Goal: Communication & Community: Ask a question

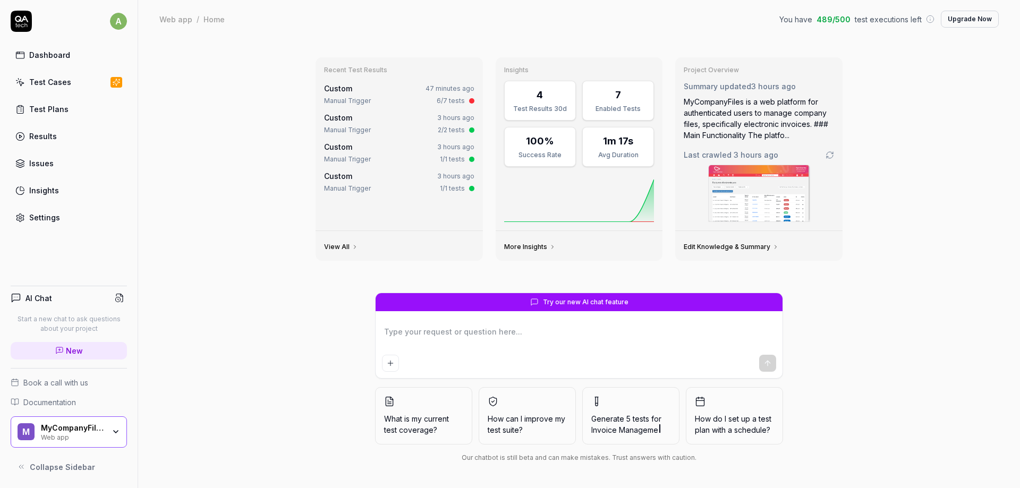
type textarea "*"
click at [56, 71] on div "Dashboard Test Cases Test Plans Results Issues Insights Settings" at bounding box center [69, 136] width 116 height 183
click at [28, 134] on link "Results" at bounding box center [69, 136] width 116 height 21
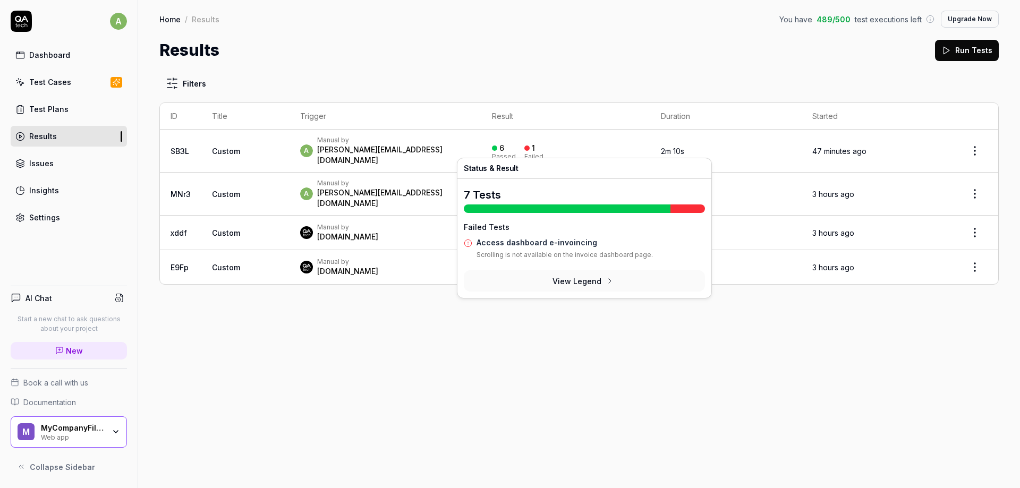
click at [554, 284] on button "View Legend" at bounding box center [584, 280] width 241 height 21
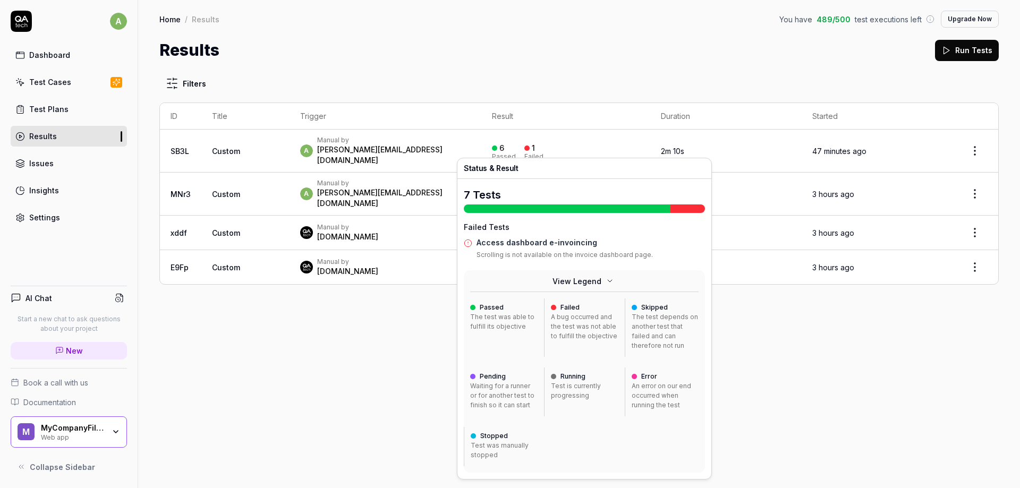
click at [579, 319] on div "A bug occurred and the test was not able to fulfill the objective" at bounding box center [584, 326] width 67 height 29
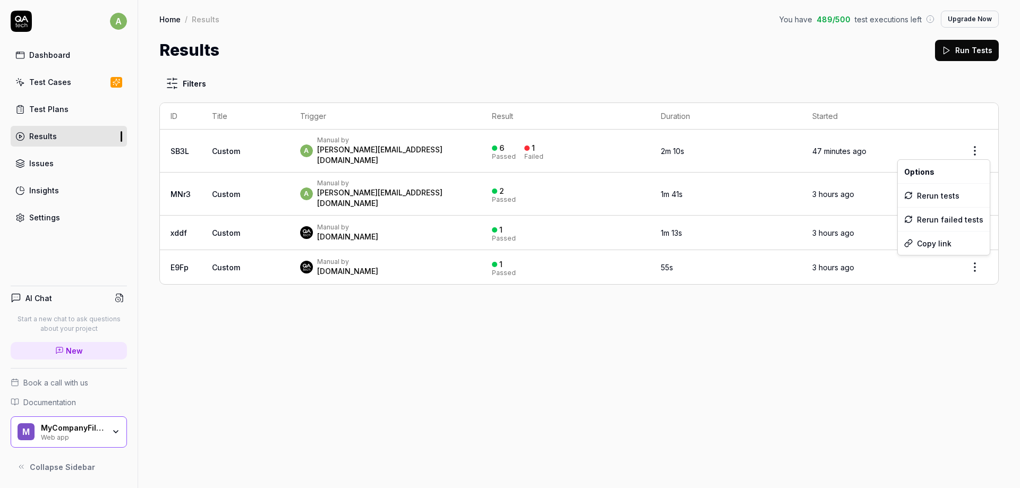
click at [981, 142] on html "a Dashboard Test Cases Test Plans Results Issues Insights Settings AI Chat Star…" at bounding box center [510, 244] width 1020 height 488
click at [566, 148] on html "a Dashboard Test Cases Test Plans Results Issues Insights Settings AI Chat Star…" at bounding box center [510, 244] width 1020 height 488
click at [352, 141] on div "Manual by" at bounding box center [393, 140] width 153 height 8
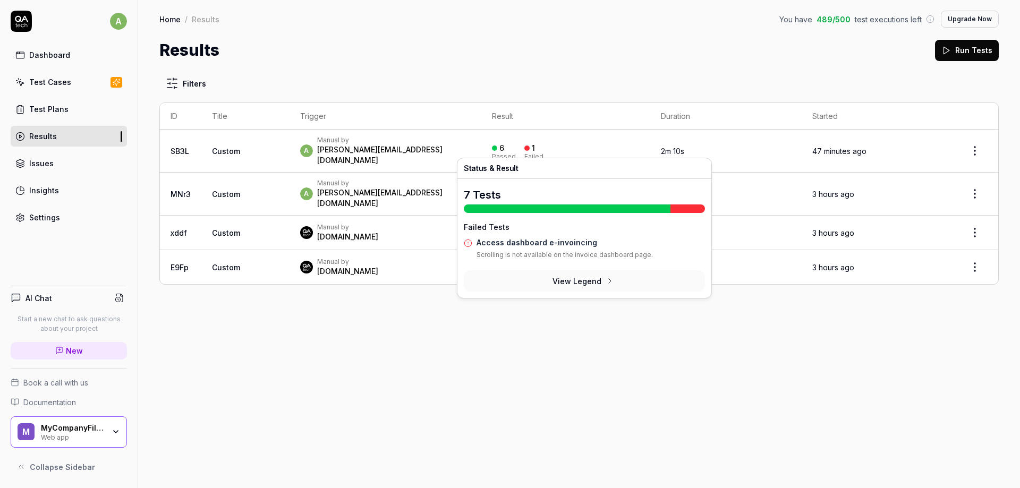
click at [535, 144] on div "1" at bounding box center [529, 148] width 11 height 10
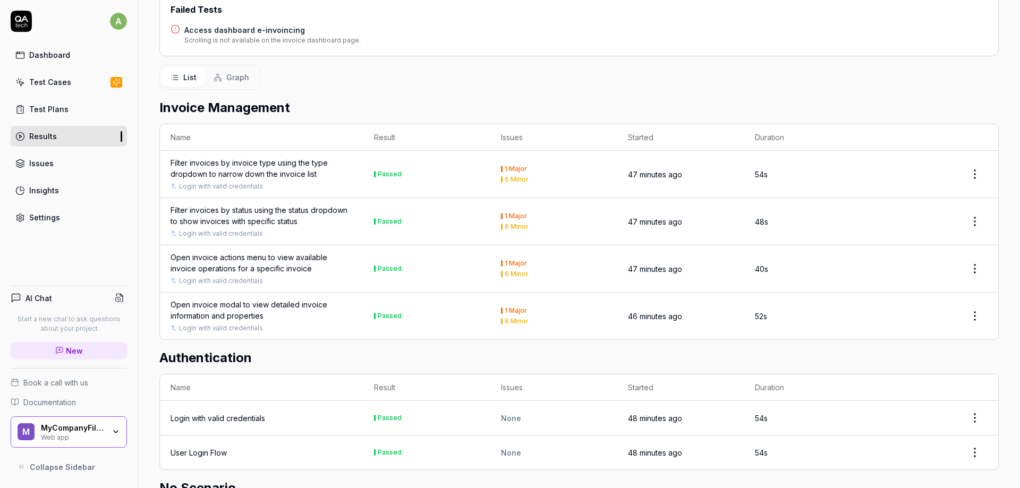
scroll to position [316, 0]
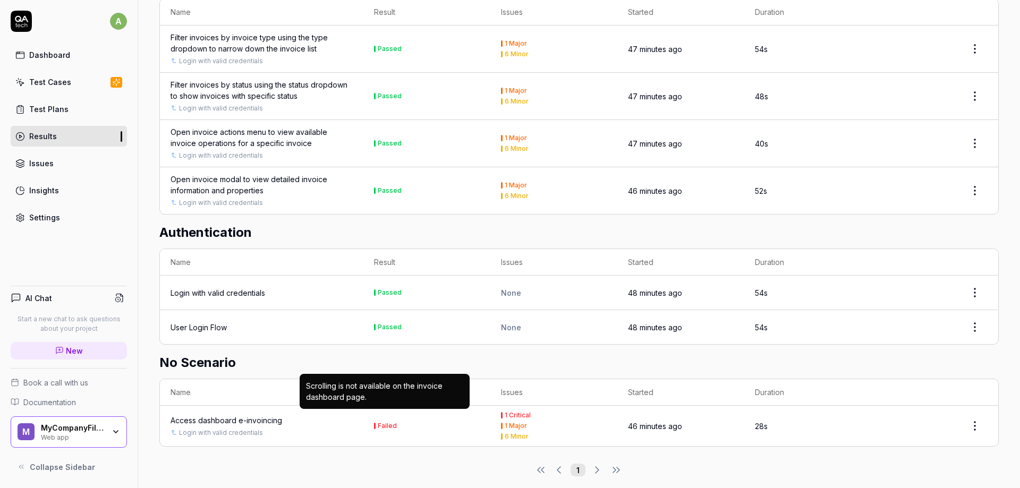
click at [381, 421] on button "Failed" at bounding box center [385, 426] width 23 height 11
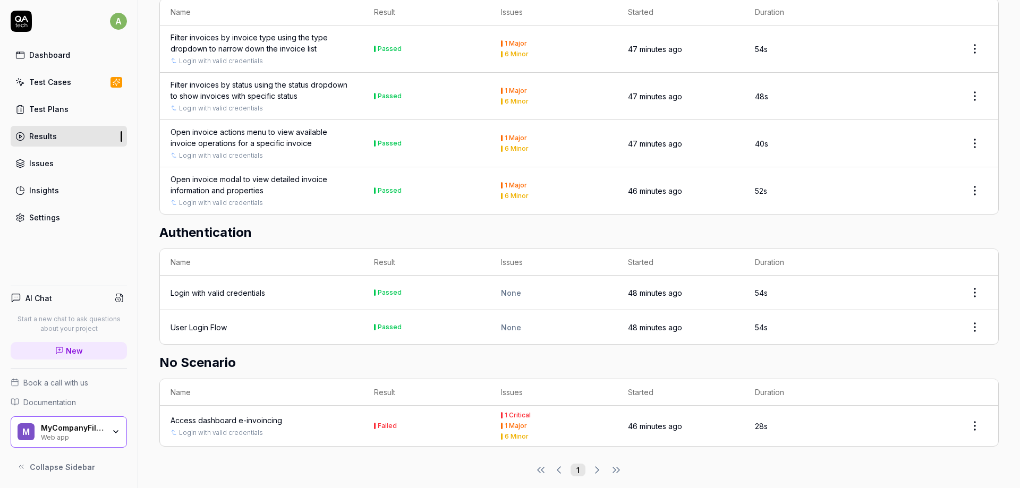
click at [227, 415] on div "Access dashboard e-invoincing" at bounding box center [226, 420] width 112 height 11
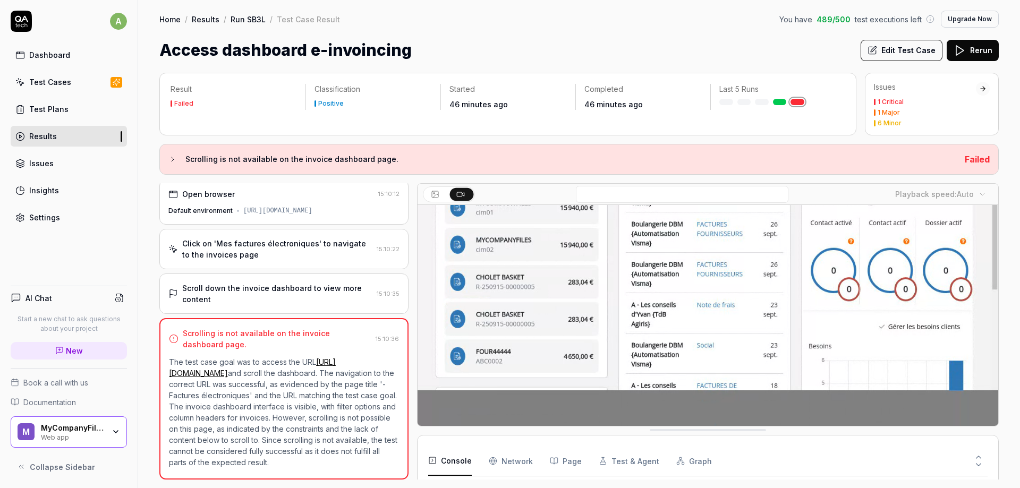
scroll to position [142, 0]
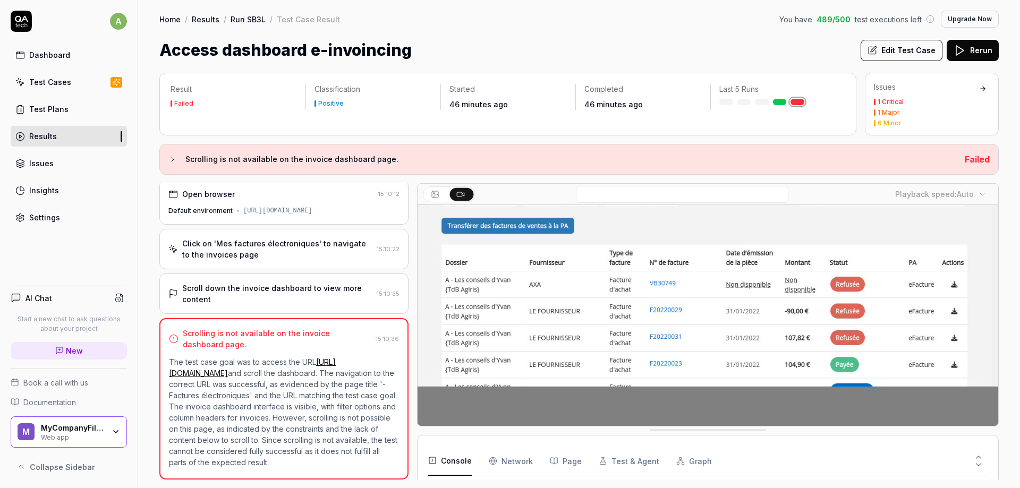
click at [58, 130] on link "Results" at bounding box center [69, 136] width 116 height 21
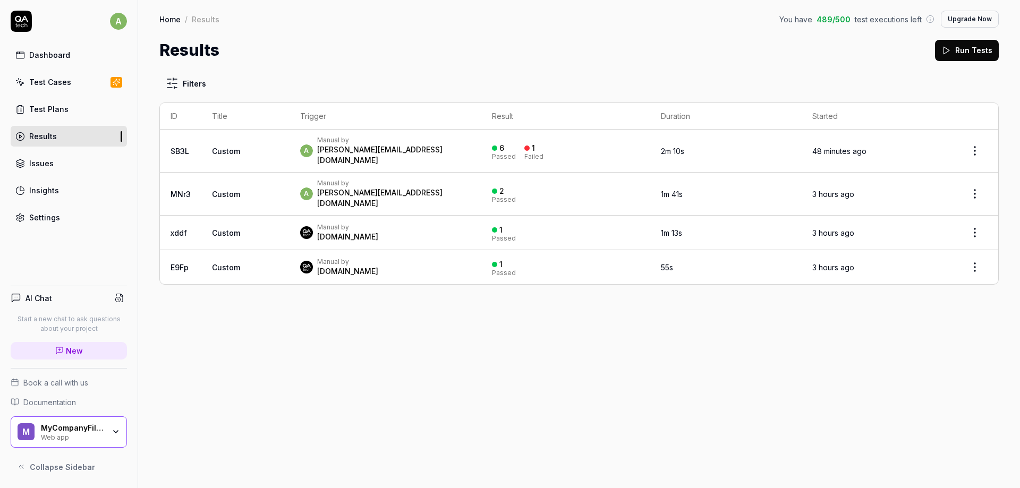
click at [47, 76] on link "Test Cases" at bounding box center [69, 82] width 116 height 21
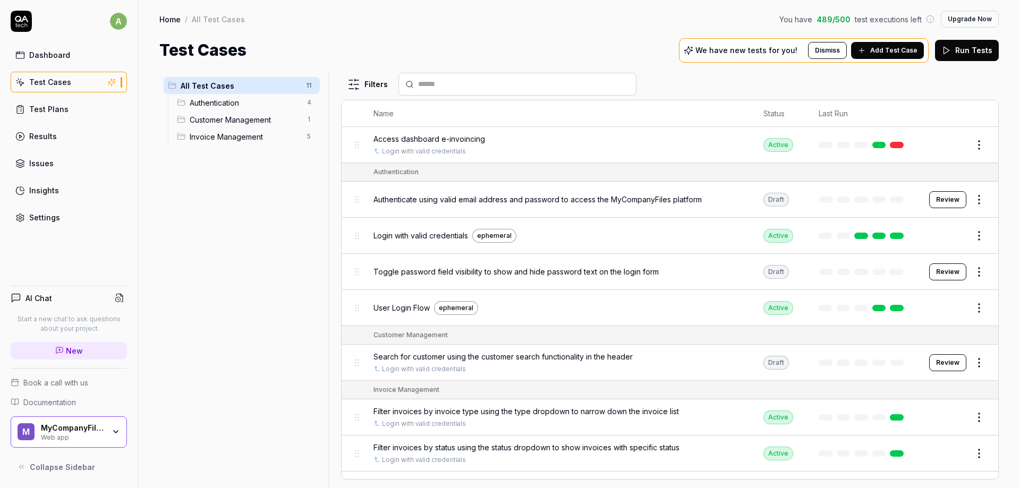
click at [879, 51] on span "Add Test Case" at bounding box center [893, 51] width 47 height 10
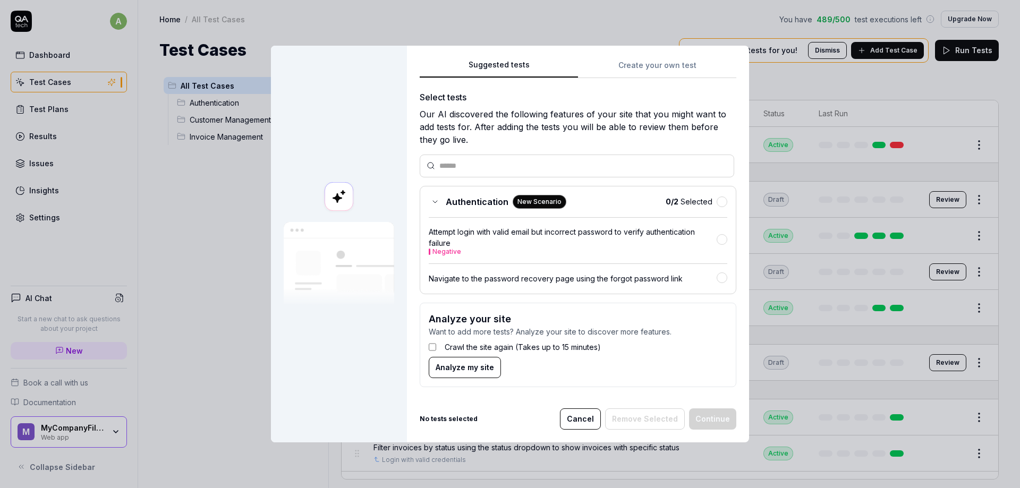
click at [253, 338] on body "a Dashboard Test Cases Test Plans Results Issues Insights Settings AI Chat Star…" at bounding box center [510, 244] width 1020 height 488
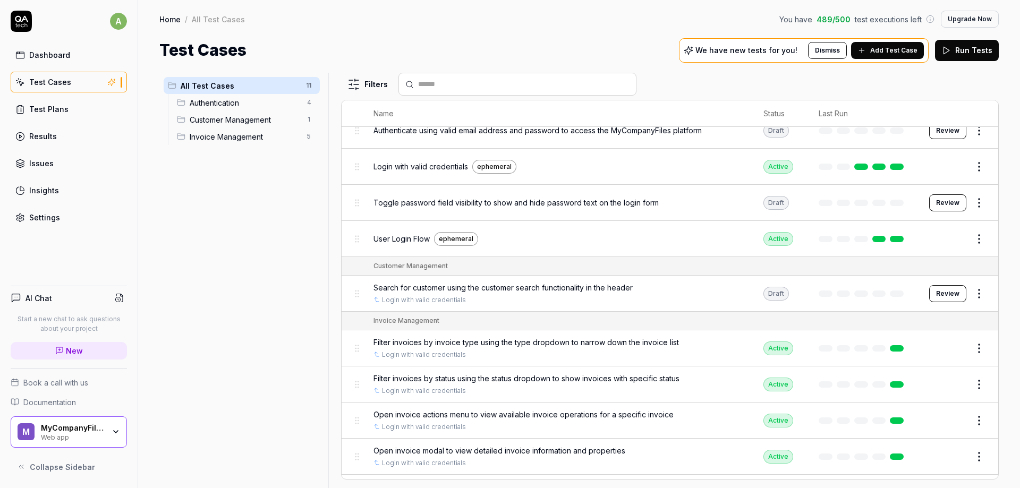
scroll to position [100, 0]
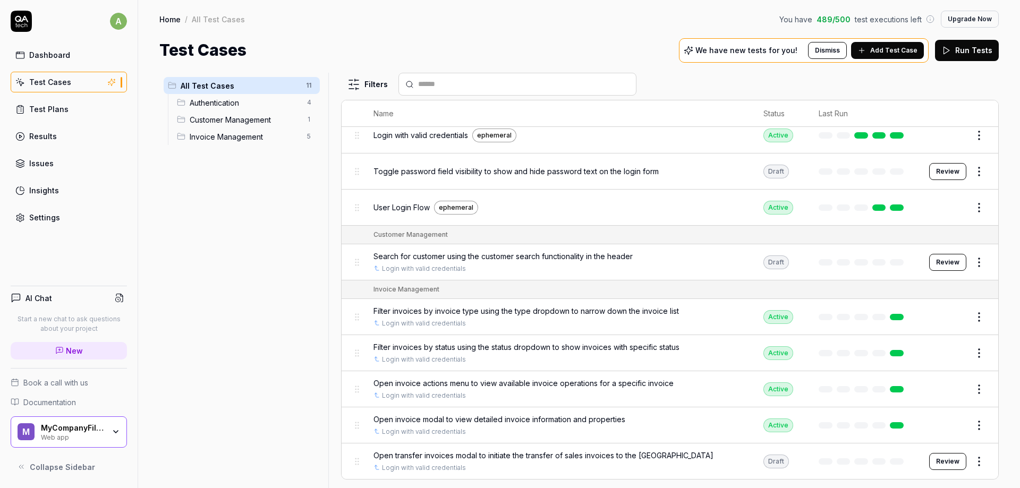
click at [58, 136] on link "Results" at bounding box center [69, 136] width 116 height 21
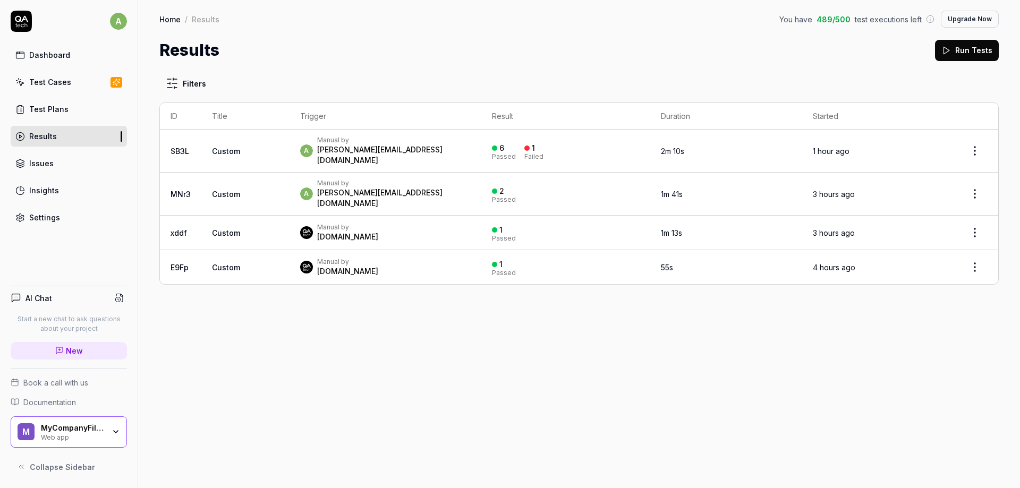
click at [50, 90] on link "Test Cases" at bounding box center [69, 82] width 116 height 21
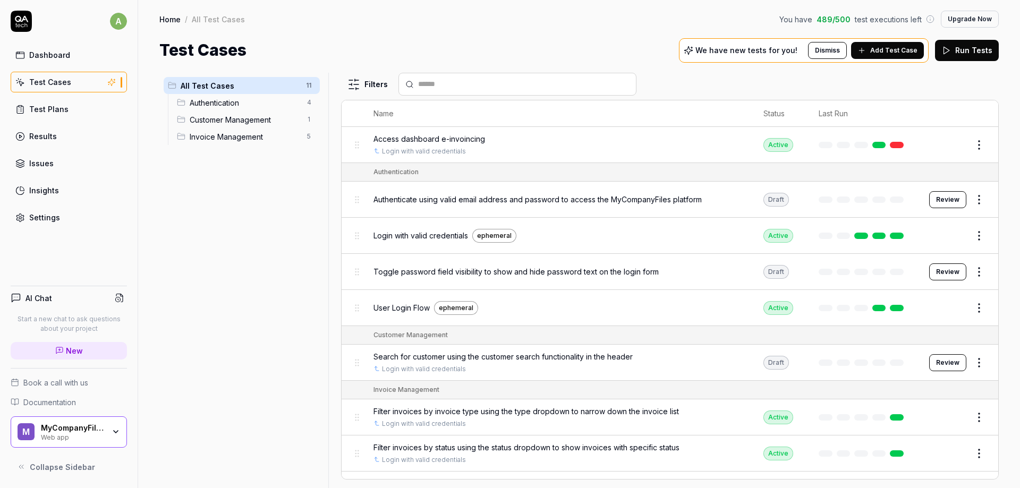
click at [885, 49] on span "Add Test Case" at bounding box center [893, 51] width 47 height 10
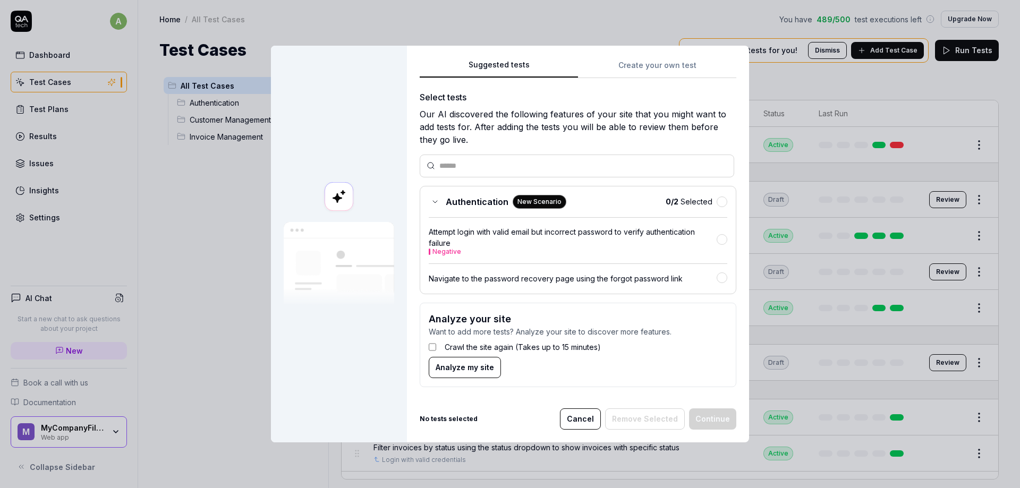
click at [843, 62] on body "a Dashboard Test Cases Test Plans Results Issues Insights Settings AI Chat Star…" at bounding box center [510, 244] width 1020 height 488
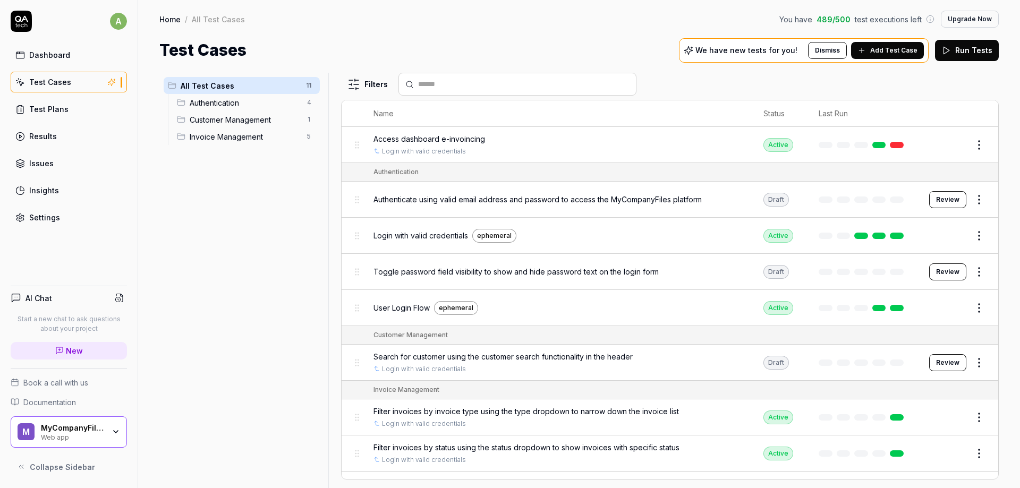
click at [49, 141] on div "Results" at bounding box center [43, 136] width 28 height 11
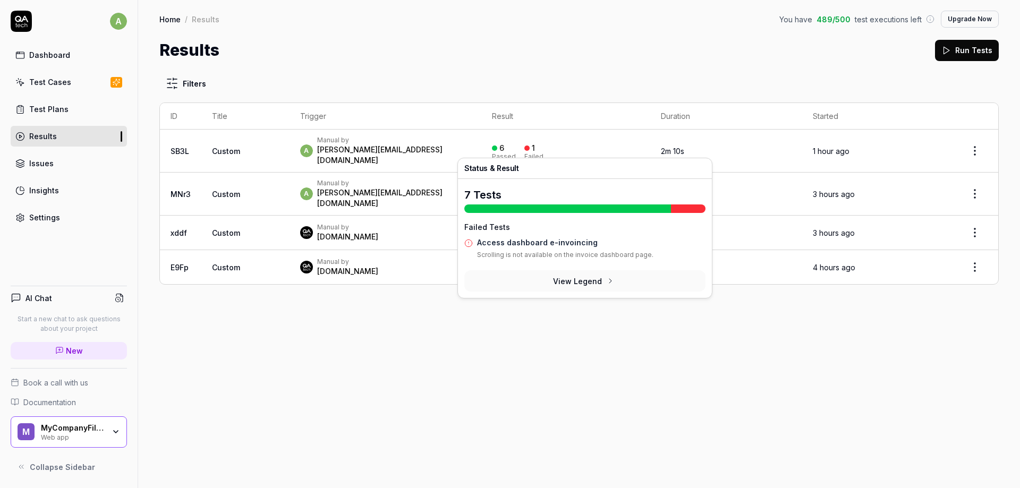
click at [535, 148] on div "1" at bounding box center [533, 148] width 3 height 10
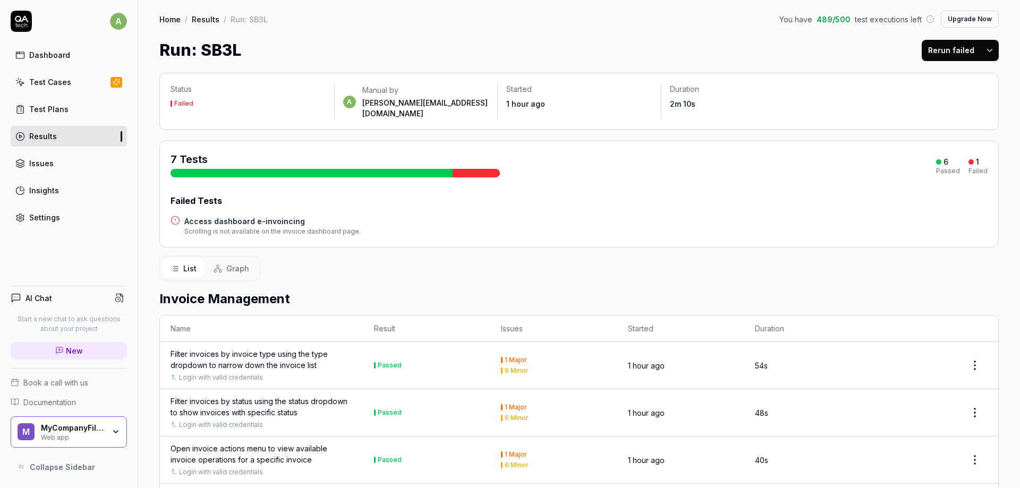
scroll to position [316, 0]
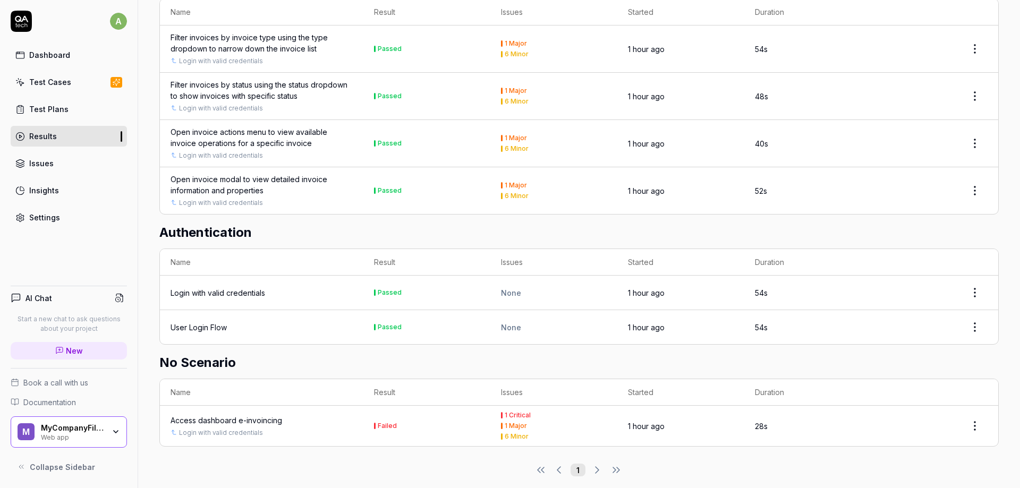
click at [502, 412] on div "1 Critical 1 Major 6 Minor" at bounding box center [554, 426] width 106 height 28
drag, startPoint x: 529, startPoint y: 410, endPoint x: 559, endPoint y: 415, distance: 30.2
click at [537, 412] on div "1 Critical 1 Major 6 Minor" at bounding box center [554, 426] width 106 height 28
drag, startPoint x: 669, startPoint y: 425, endPoint x: 652, endPoint y: 425, distance: 17.0
click at [665, 425] on td "1 hour ago" at bounding box center [680, 426] width 127 height 40
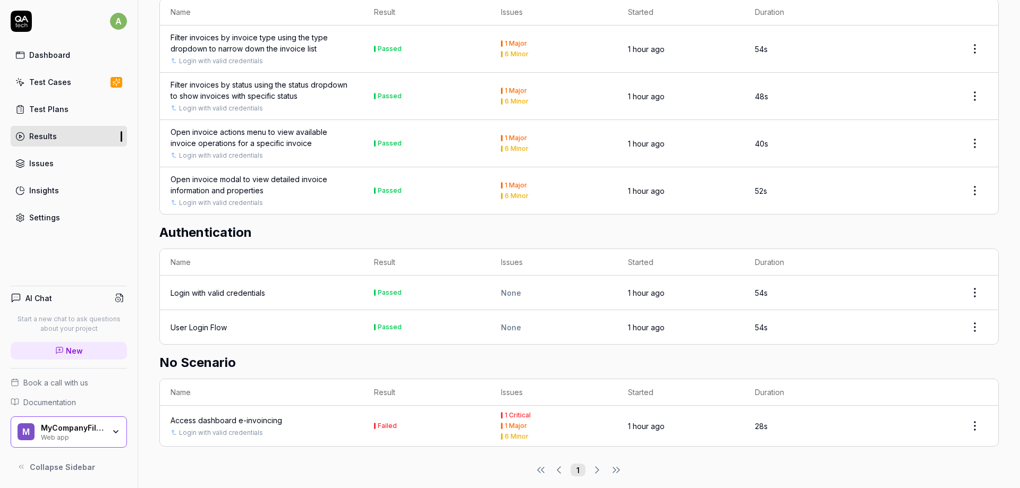
click at [392, 423] on td "Failed" at bounding box center [426, 426] width 127 height 40
drag, startPoint x: 951, startPoint y: 417, endPoint x: 986, endPoint y: 419, distance: 35.1
click at [982, 419] on div at bounding box center [935, 425] width 106 height 21
click at [986, 419] on html "a Dashboard Test Cases Test Plans Results Issues Insights Settings AI Chat Star…" at bounding box center [510, 244] width 1020 height 488
click at [718, 410] on html "a Dashboard Test Cases Test Plans Results Issues Insights Settings AI Chat Star…" at bounding box center [510, 244] width 1020 height 488
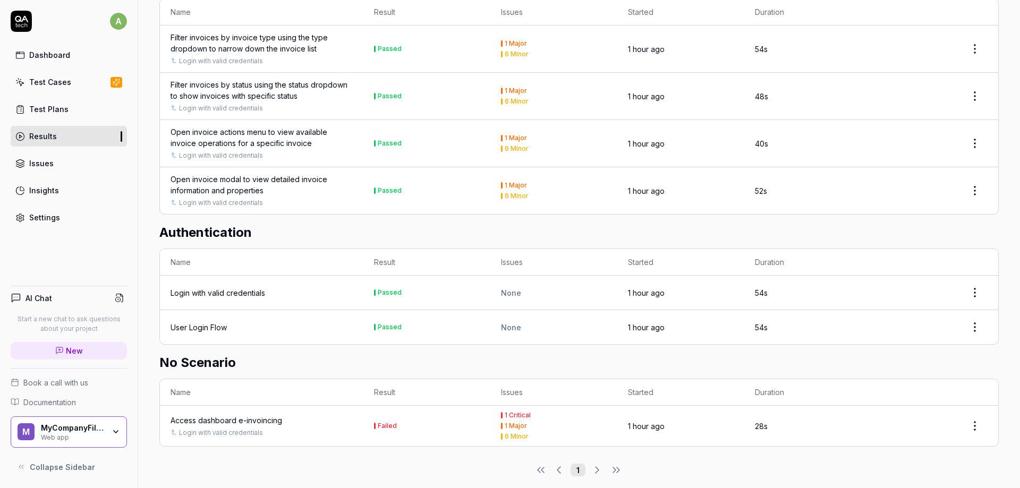
click at [254, 415] on div "Access dashboard e-invoincing" at bounding box center [226, 420] width 112 height 11
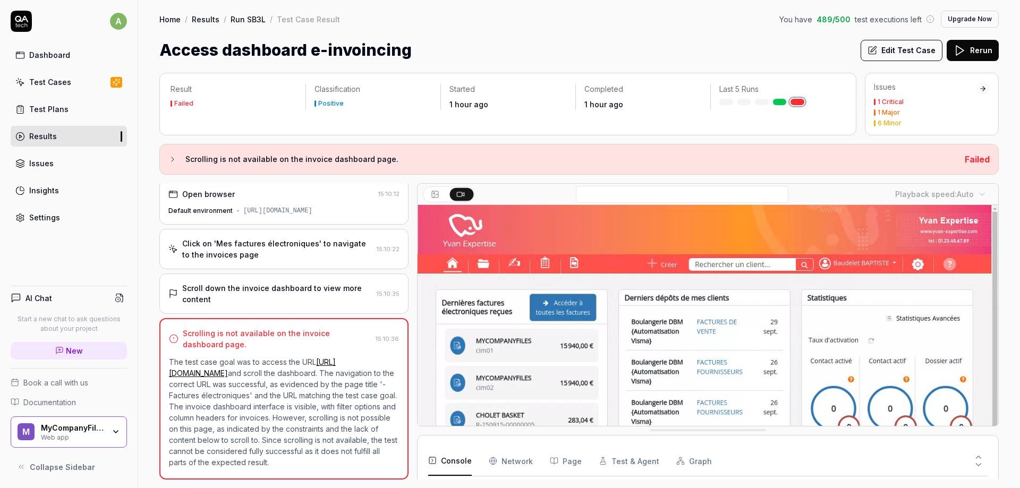
scroll to position [142, 0]
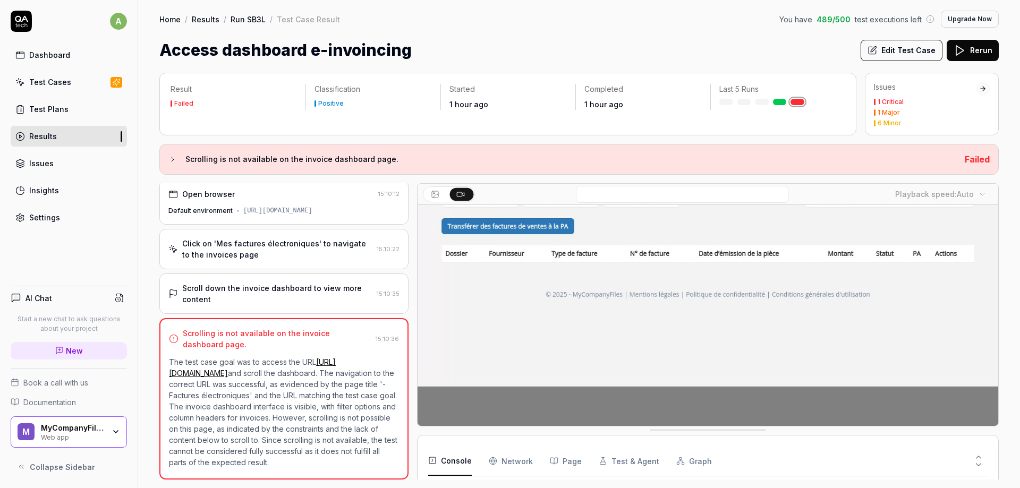
click at [54, 88] on link "Test Cases" at bounding box center [69, 82] width 116 height 21
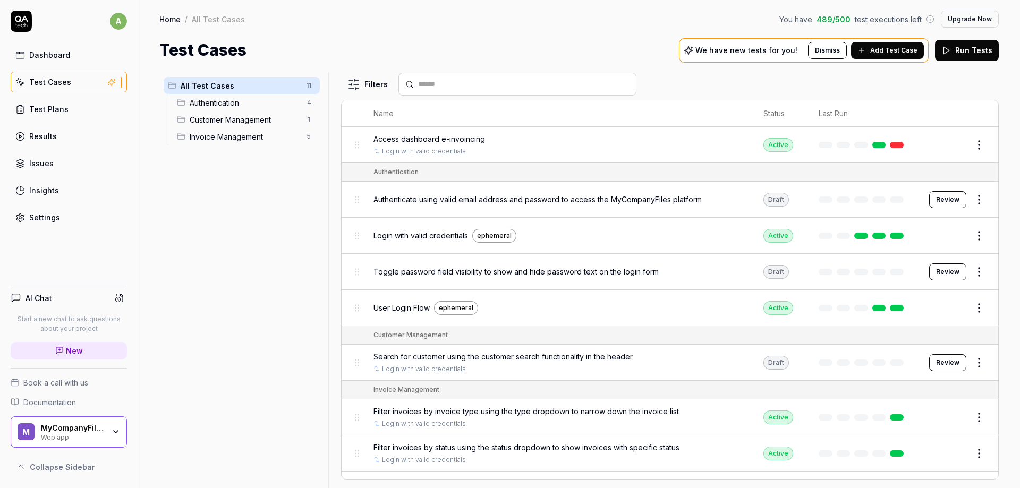
click at [41, 139] on div "Results" at bounding box center [43, 136] width 28 height 11
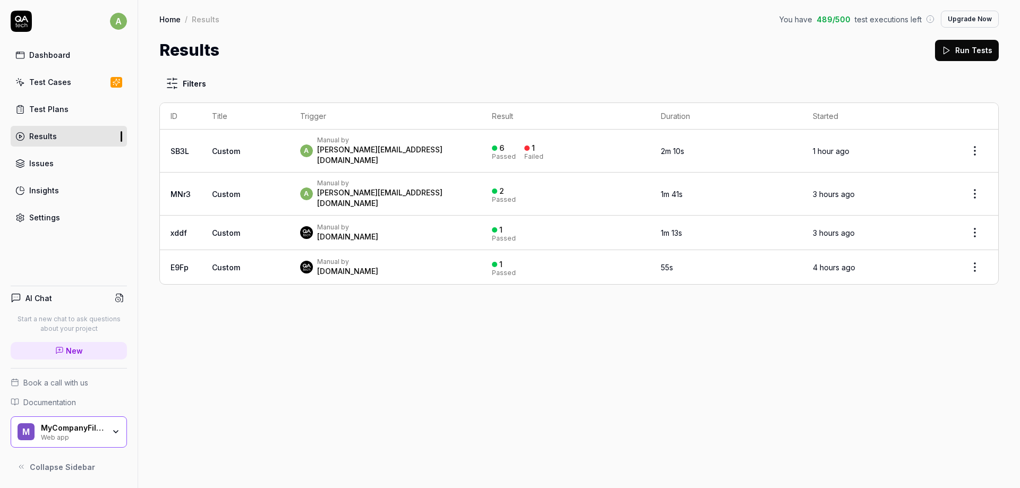
click at [55, 110] on div "Test Plans" at bounding box center [48, 109] width 39 height 11
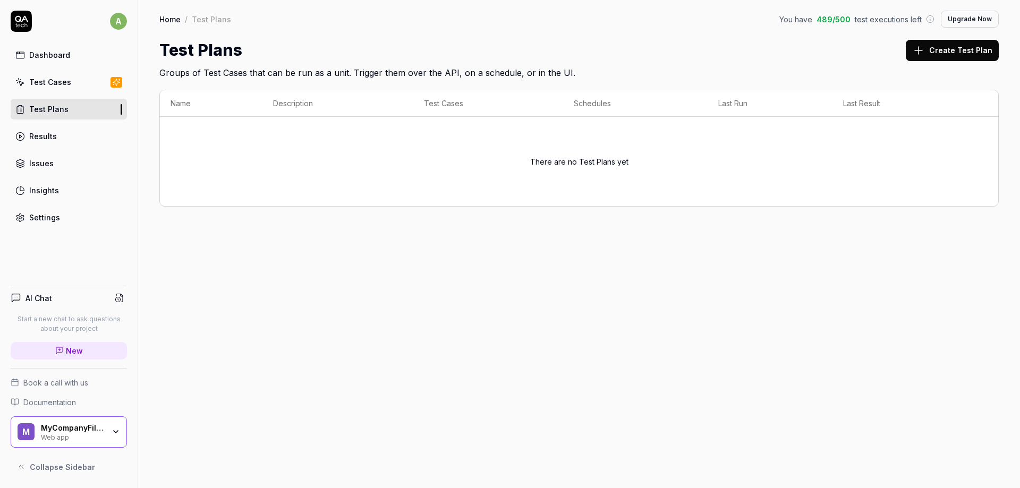
click at [38, 221] on div "Settings" at bounding box center [44, 217] width 31 height 11
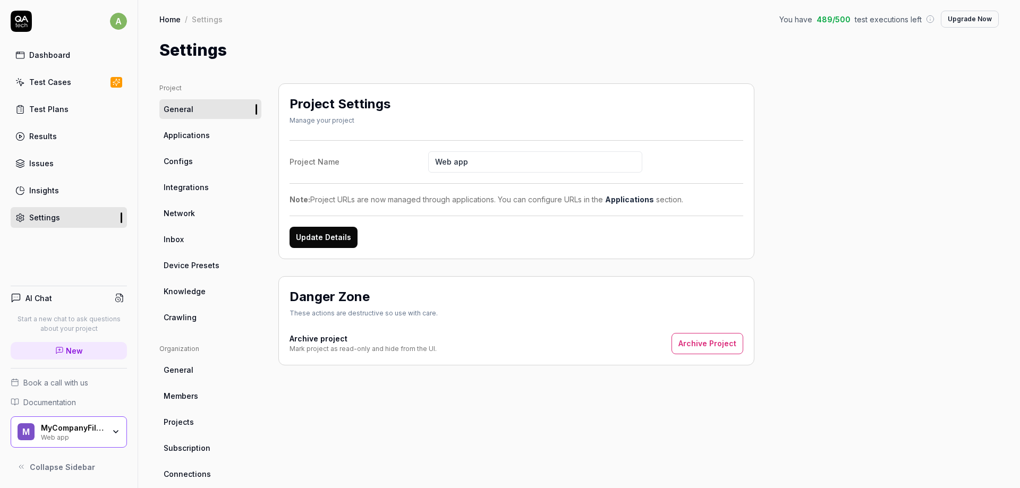
scroll to position [64, 0]
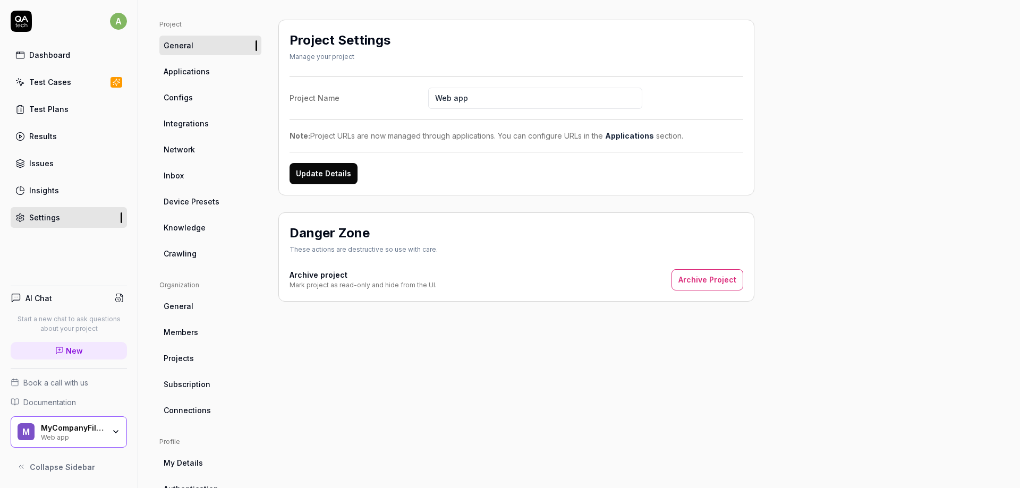
click at [202, 382] on span "Subscription" at bounding box center [187, 384] width 47 height 11
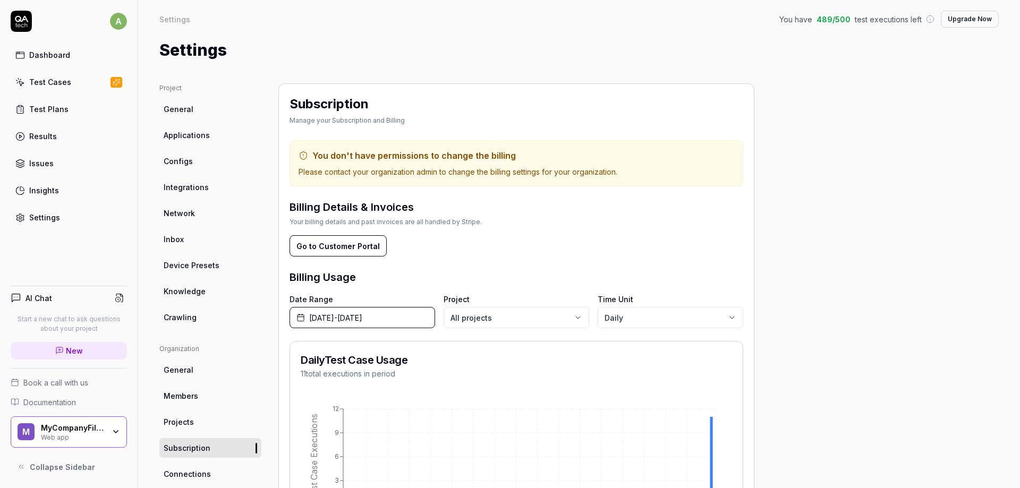
click at [67, 83] on div "Test Cases" at bounding box center [50, 81] width 42 height 11
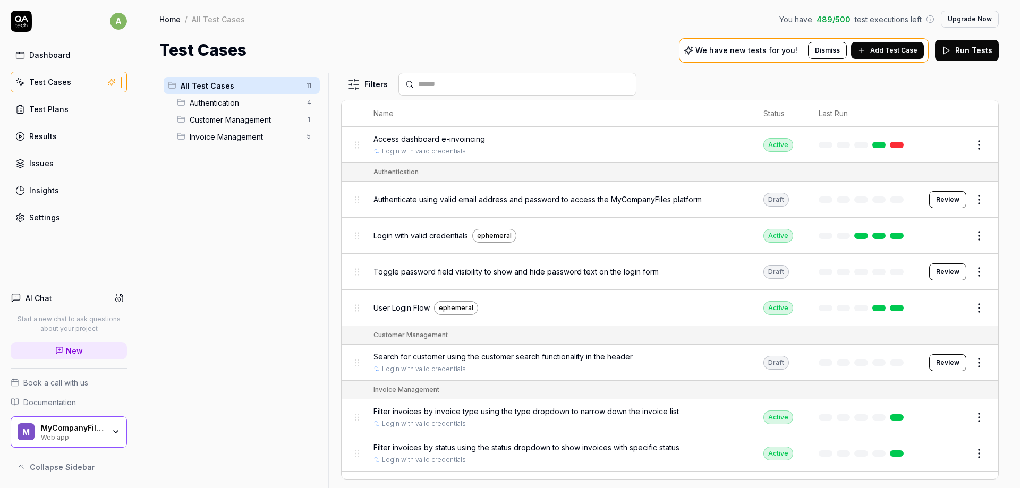
click at [969, 20] on button "Upgrade Now" at bounding box center [969, 19] width 58 height 17
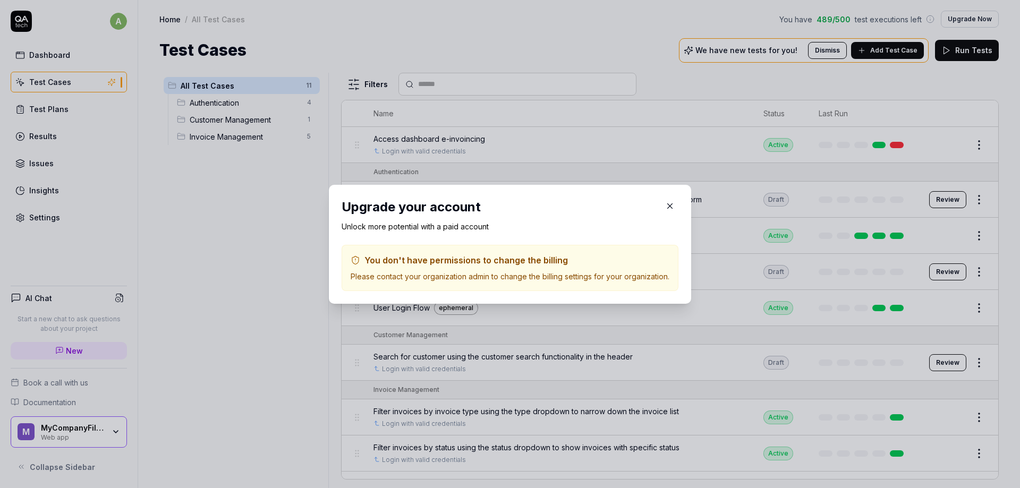
click at [672, 206] on icon "button" at bounding box center [670, 206] width 10 height 10
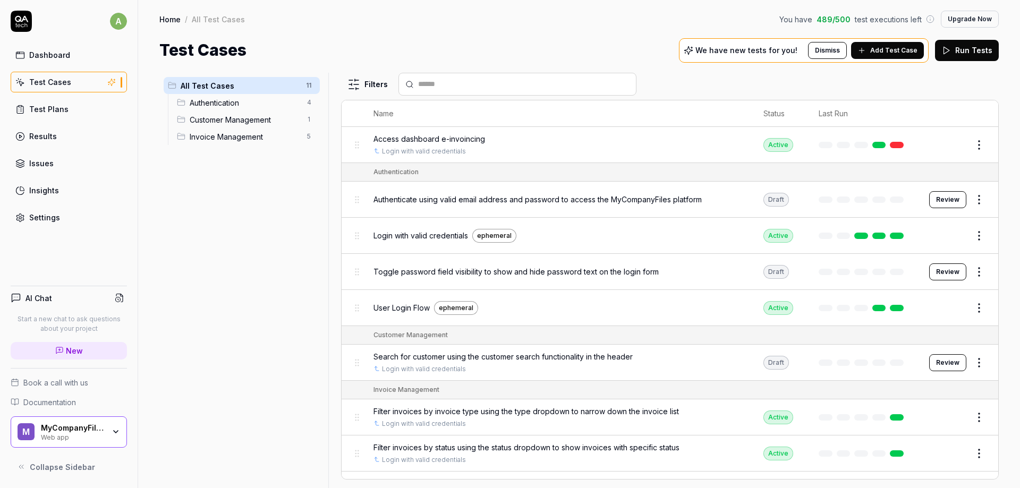
click at [867, 56] on button "Add Test Case" at bounding box center [887, 50] width 73 height 17
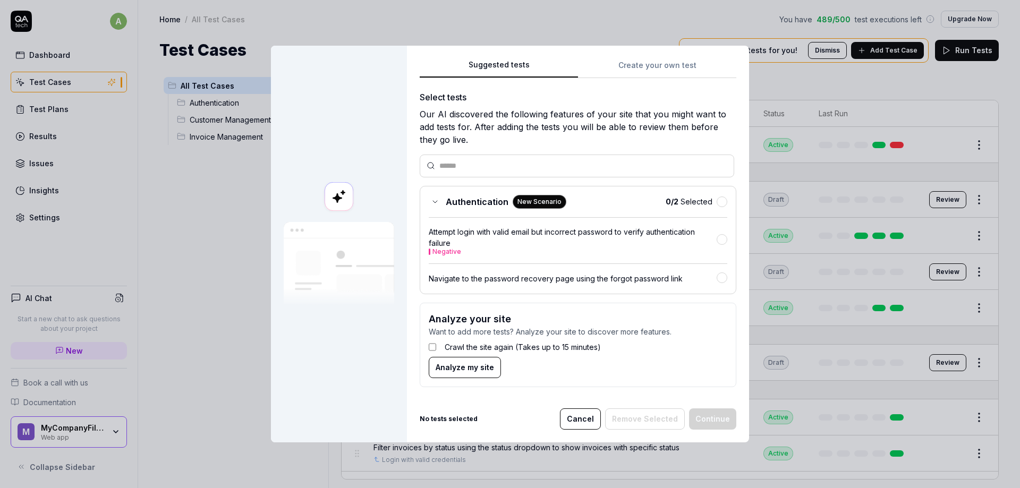
click at [788, 78] on body "a Dashboard Test Cases Test Plans Results Issues Insights Settings AI Chat Star…" at bounding box center [510, 244] width 1020 height 488
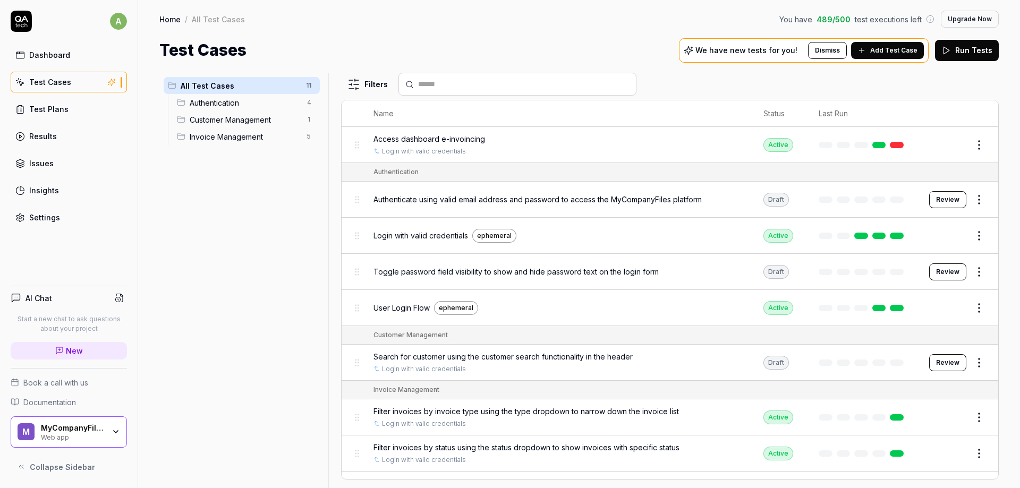
click at [59, 109] on div "Test Plans" at bounding box center [48, 109] width 39 height 11
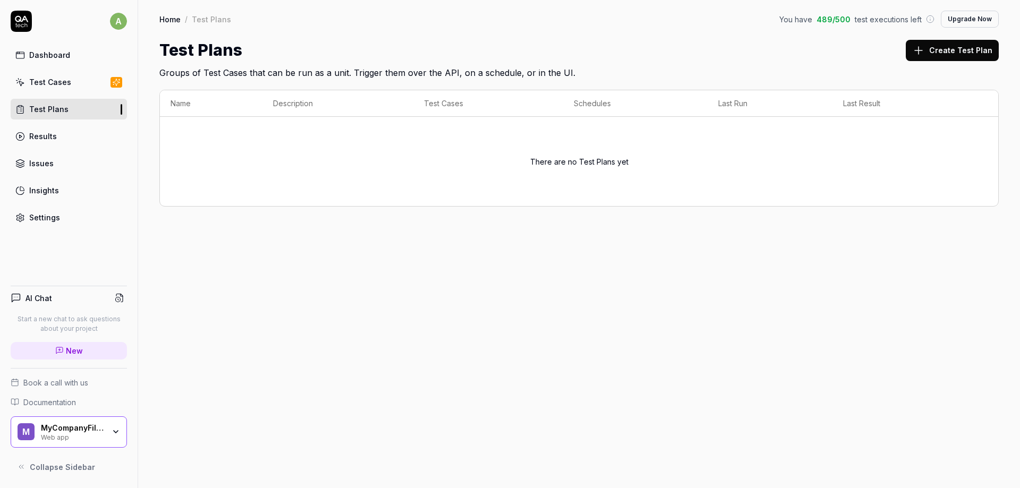
click at [934, 41] on button "Create Test Plan" at bounding box center [951, 50] width 93 height 21
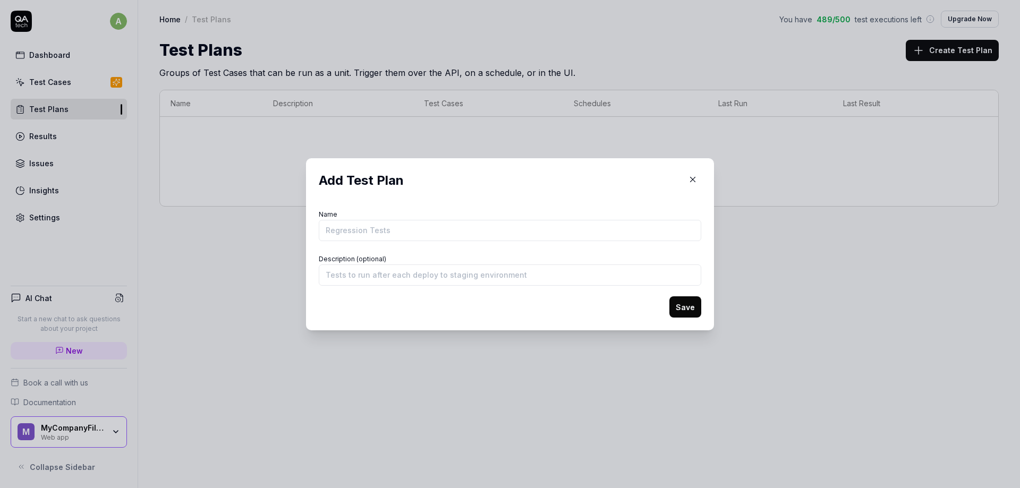
click at [332, 234] on input "Name" at bounding box center [510, 230] width 382 height 21
click at [332, 397] on body "a Dashboard Test Cases Test Plans Results Issues Insights Settings AI Chat Star…" at bounding box center [510, 244] width 1020 height 488
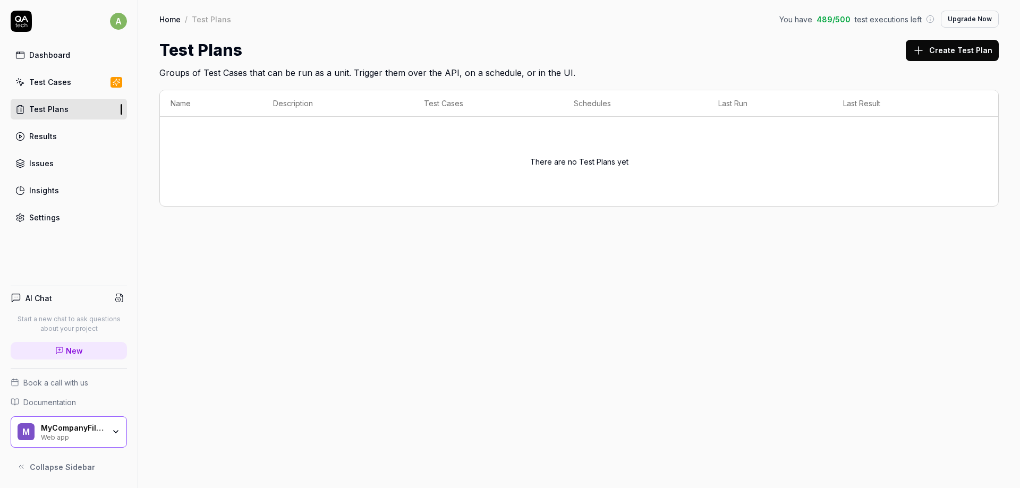
click at [73, 88] on link "Test Cases" at bounding box center [69, 82] width 116 height 21
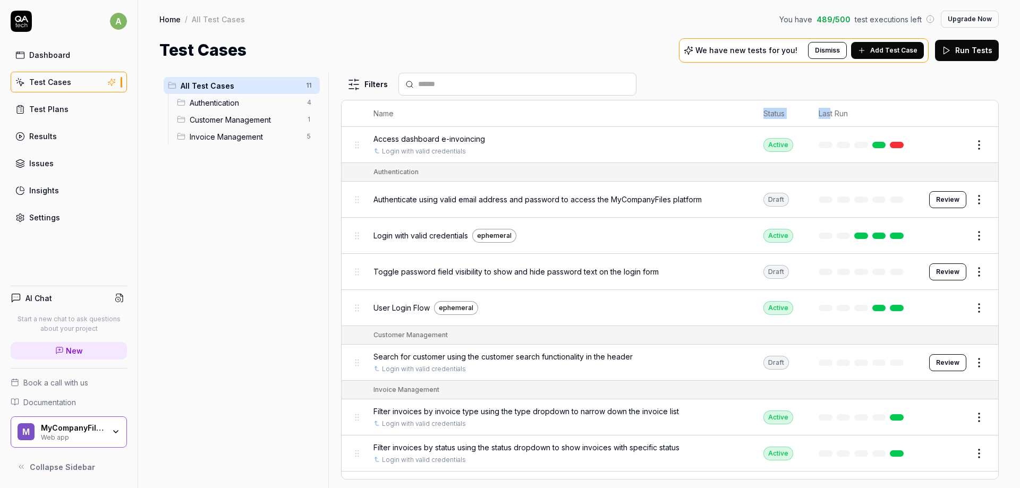
drag, startPoint x: 833, startPoint y: 113, endPoint x: 732, endPoint y: 113, distance: 100.9
click at [732, 113] on tr "Name Status Last Run" at bounding box center [669, 113] width 656 height 27
click at [289, 273] on div "All Test Cases 11 Authentication 4 Customer Management 1 Invoice Management 5" at bounding box center [241, 274] width 165 height 403
click at [739, 57] on div "We have new tests for you! Dismiss Add Test Case" at bounding box center [804, 50] width 250 height 24
drag, startPoint x: 750, startPoint y: 41, endPoint x: 799, endPoint y: 49, distance: 49.5
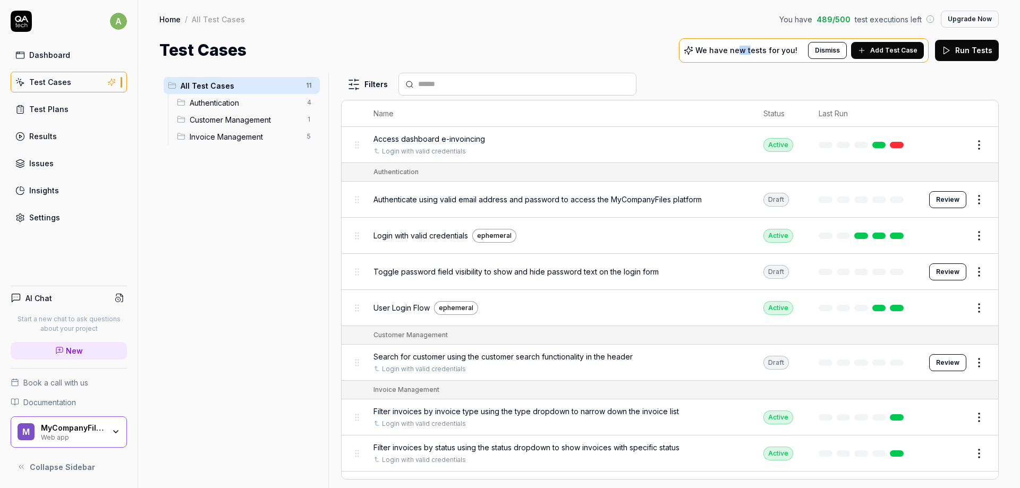
click at [795, 48] on div "We have new tests for you! Dismiss Add Test Case" at bounding box center [804, 50] width 250 height 24
click at [896, 53] on span "Add Test Case" at bounding box center [893, 51] width 47 height 10
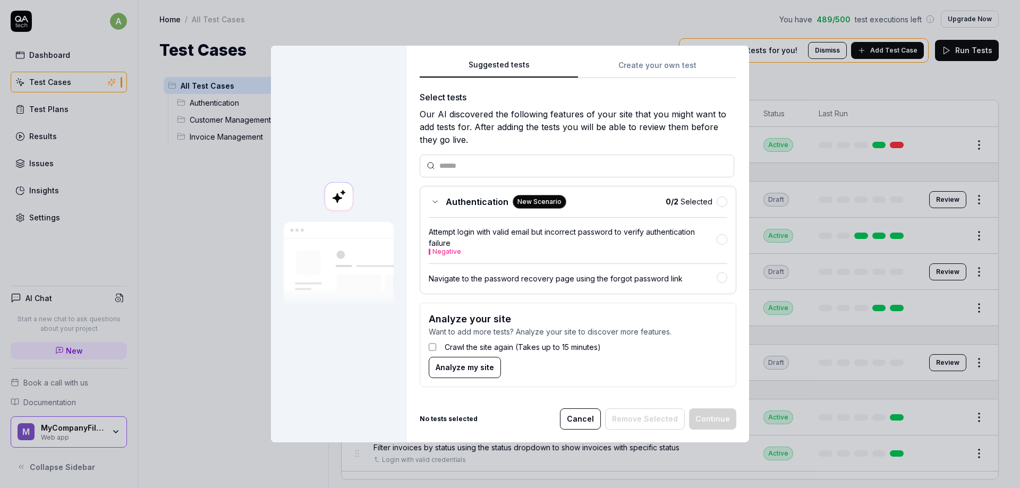
click at [428, 417] on b "No tests selected" at bounding box center [449, 419] width 58 height 10
drag, startPoint x: 428, startPoint y: 417, endPoint x: 497, endPoint y: 416, distance: 69.0
click at [497, 416] on div "No tests selected Cancel Remove Selected Continue" at bounding box center [578, 418] width 316 height 21
click at [431, 195] on div "Authentication New Scenario" at bounding box center [498, 202] width 138 height 14
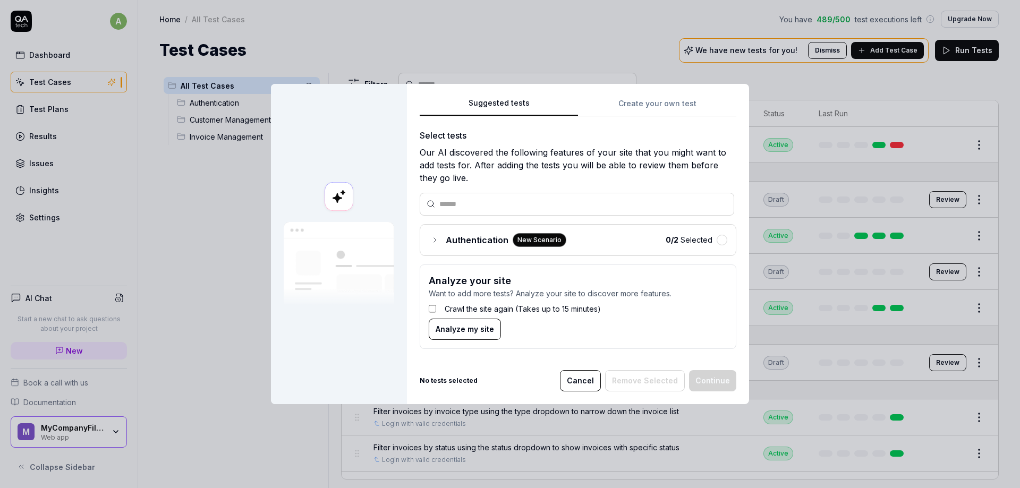
click at [444, 201] on input "text" at bounding box center [583, 204] width 288 height 11
click at [207, 284] on body "a Dashboard Test Cases Test Plans Results Issues Insights Settings AI Chat Star…" at bounding box center [510, 244] width 1020 height 488
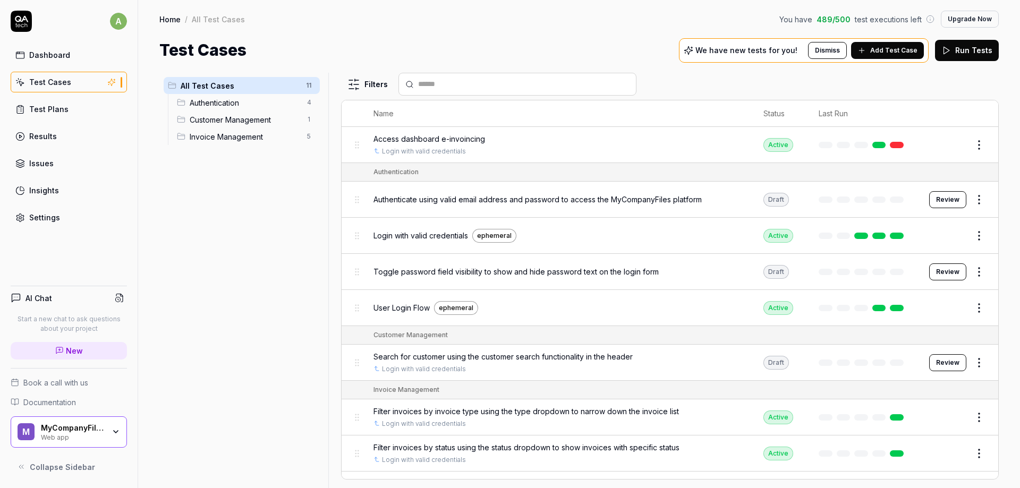
click at [47, 124] on div "Dashboard Test Cases Test Plans Results Issues Insights Settings" at bounding box center [69, 136] width 116 height 183
click at [45, 110] on div "Test Plans" at bounding box center [48, 109] width 39 height 11
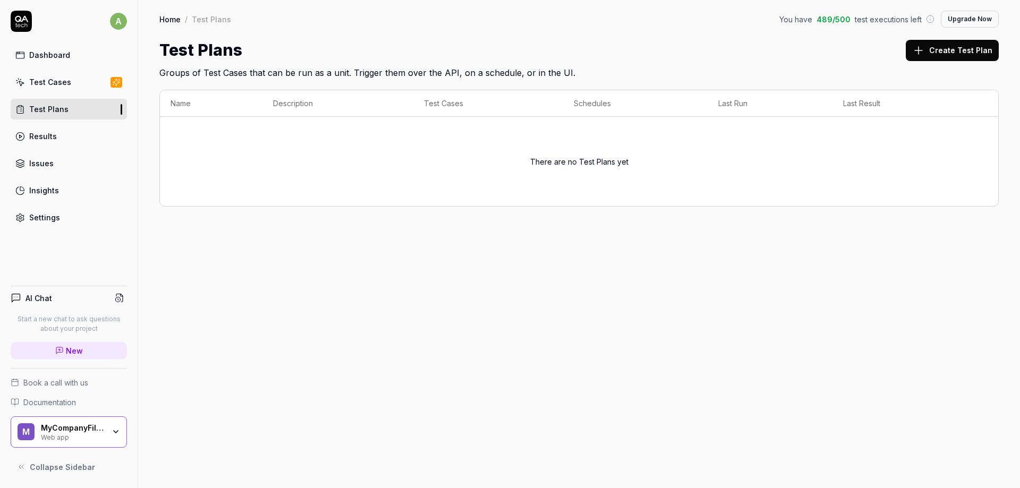
click at [54, 143] on link "Results" at bounding box center [69, 136] width 116 height 21
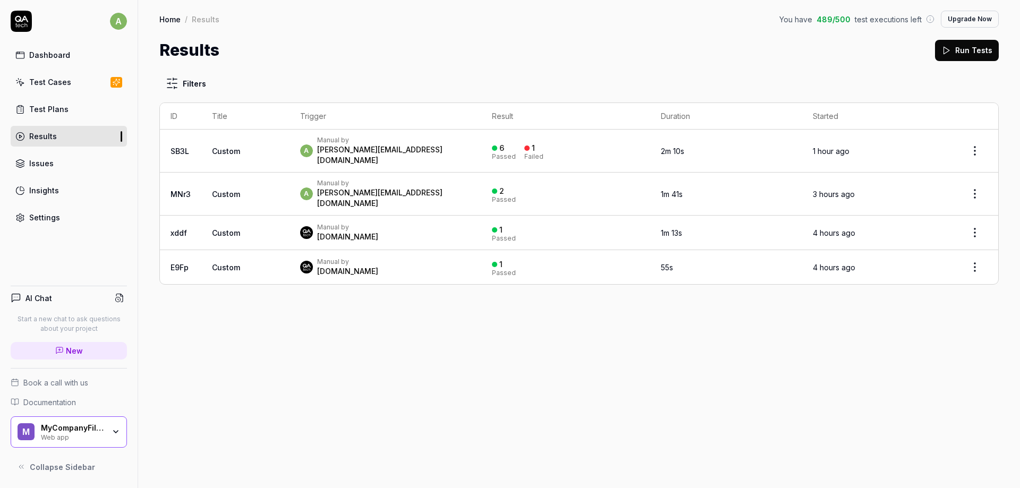
click at [55, 166] on link "Issues" at bounding box center [69, 163] width 116 height 21
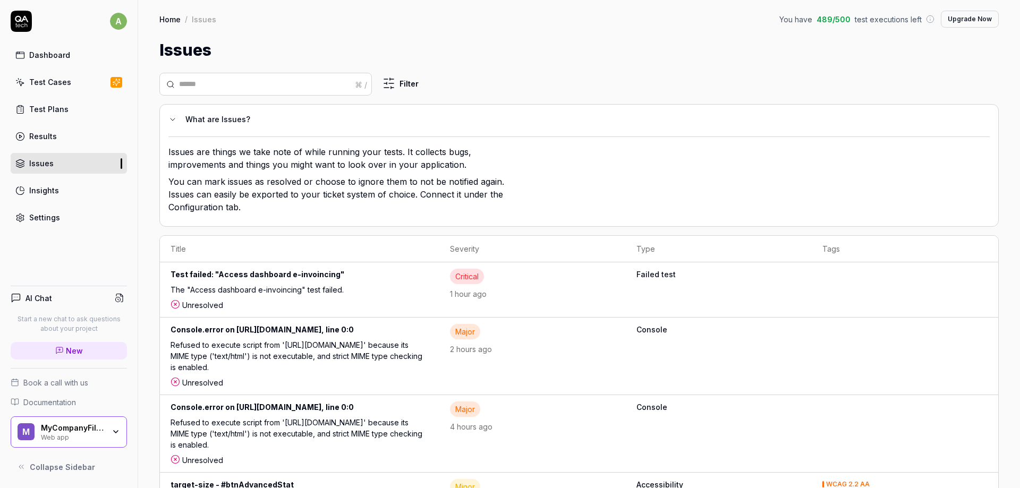
click at [61, 346] on icon at bounding box center [59, 350] width 8 height 8
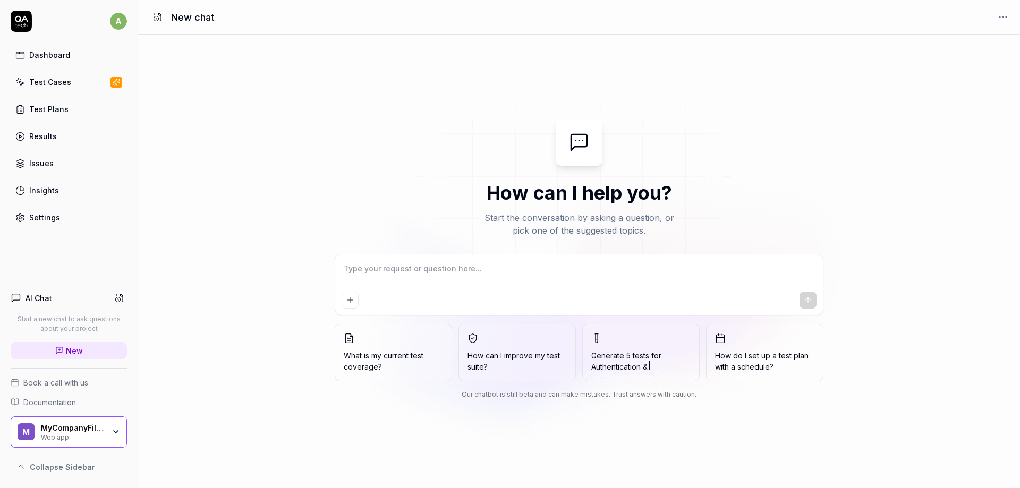
click at [45, 132] on div "Results" at bounding box center [43, 136] width 28 height 11
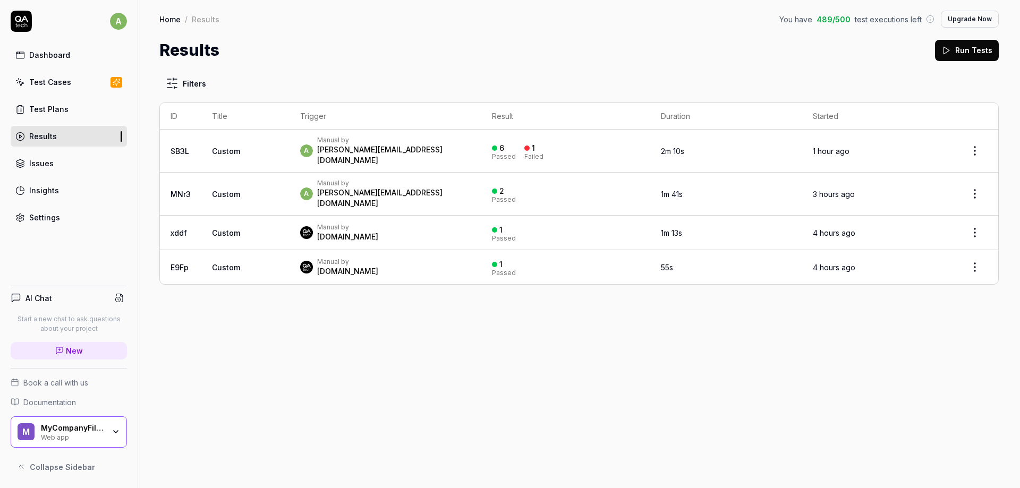
click at [46, 162] on div "Issues" at bounding box center [41, 163] width 24 height 11
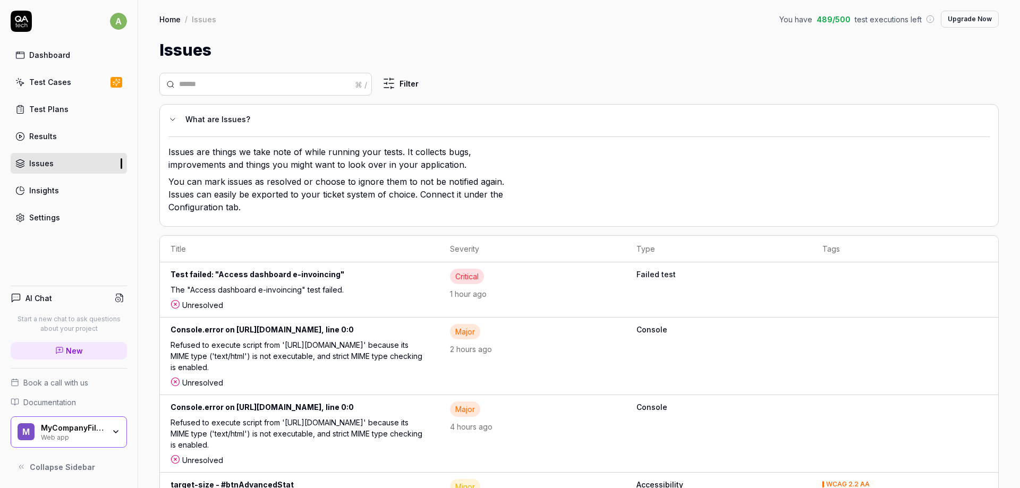
click at [250, 295] on div "The "Access dashboard e-invoincing" test failed." at bounding box center [299, 291] width 258 height 15
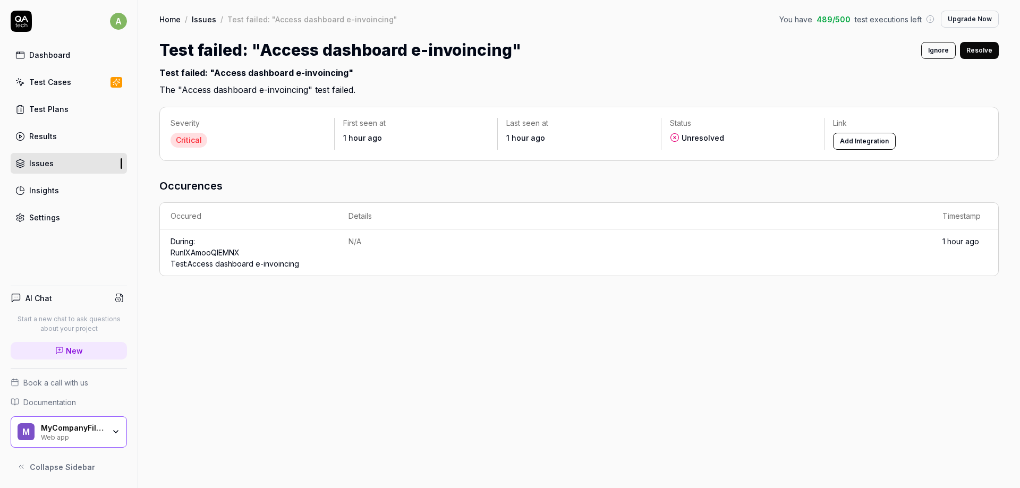
click at [212, 266] on link "Run IXAmooQlEMNX Test: Access dashboard e-invoincing" at bounding box center [234, 258] width 129 height 20
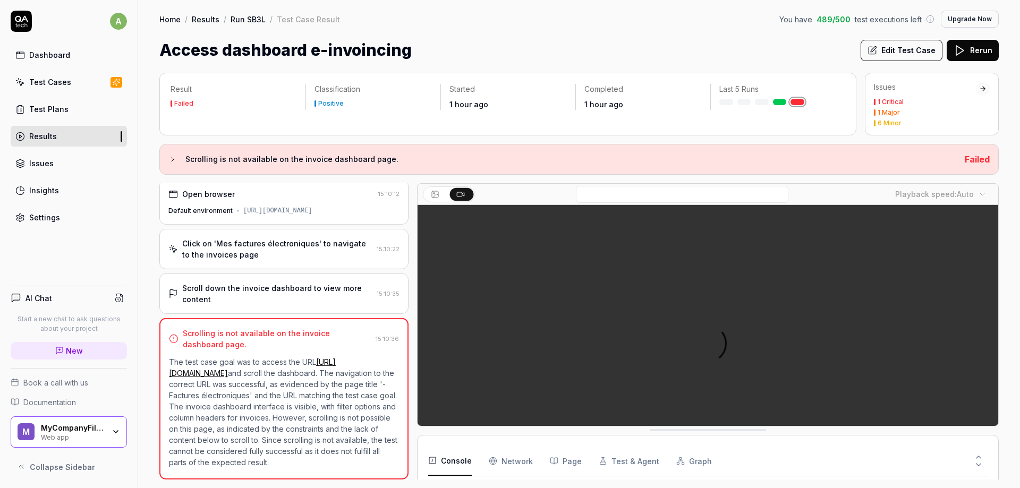
scroll to position [15, 0]
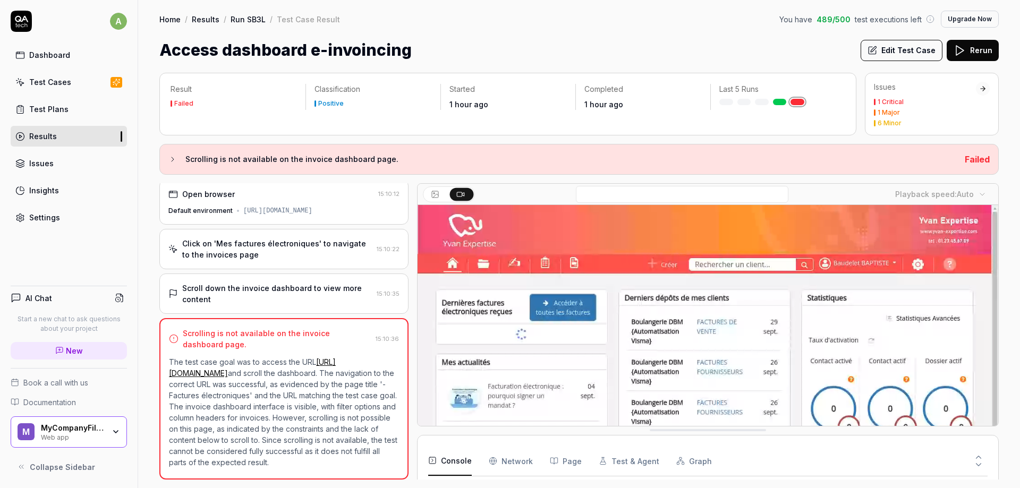
click at [197, 164] on h3 "Scrolling is not available on the invoice dashboard page." at bounding box center [570, 159] width 771 height 13
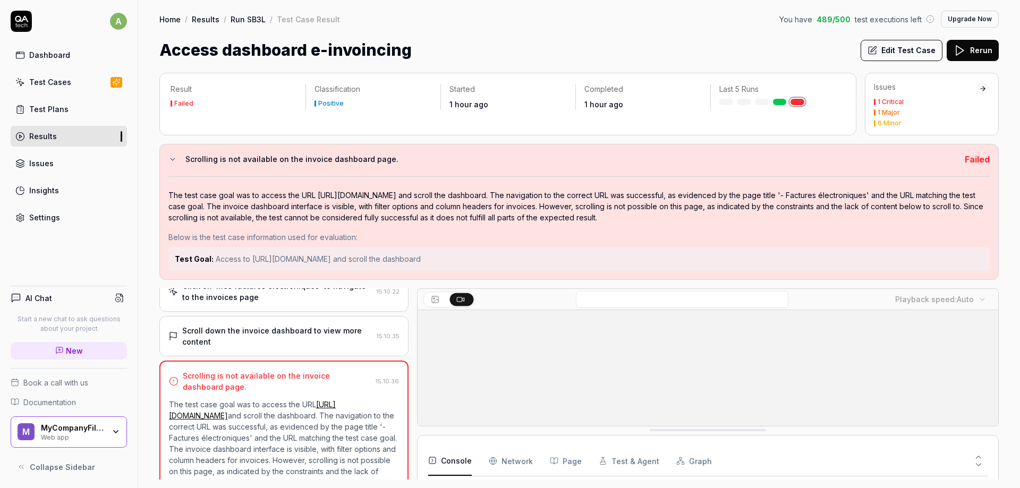
scroll to position [120, 0]
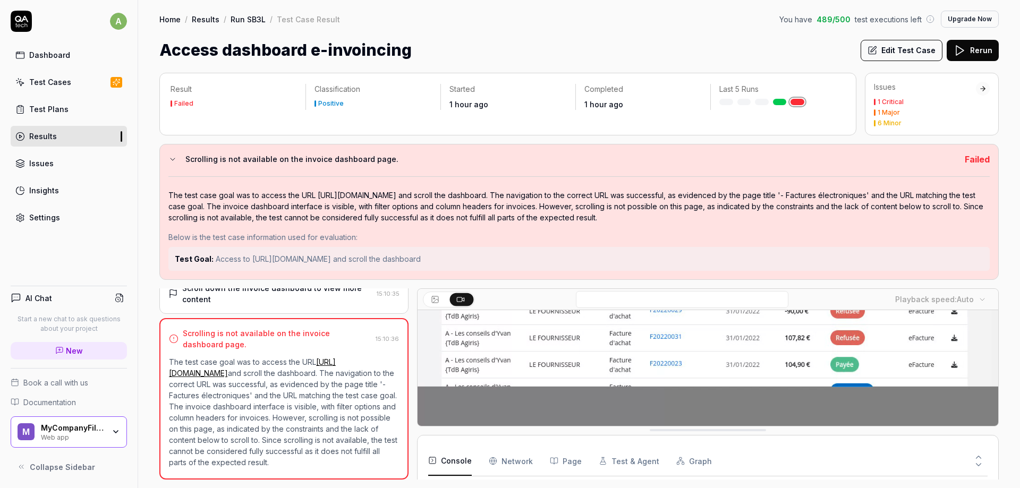
click at [980, 52] on button "Rerun" at bounding box center [972, 50] width 52 height 21
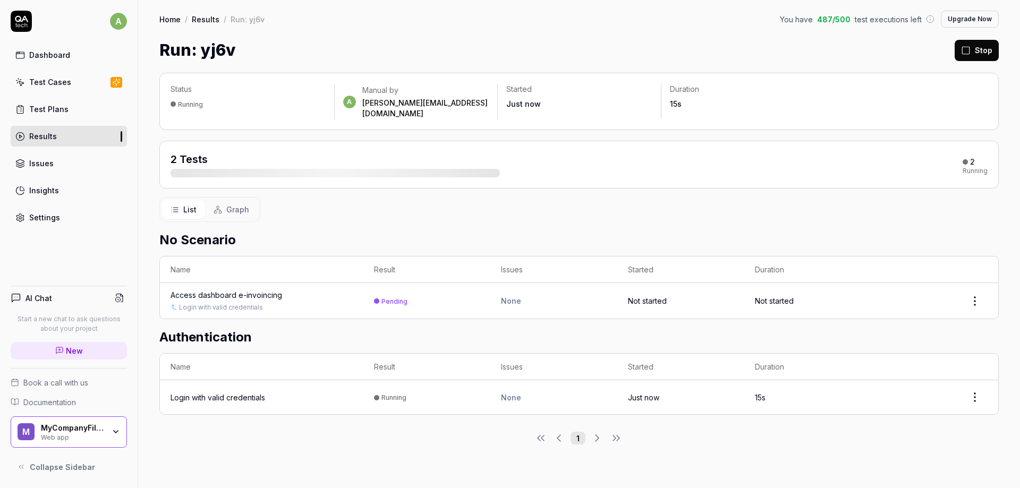
click at [116, 293] on button at bounding box center [119, 297] width 15 height 15
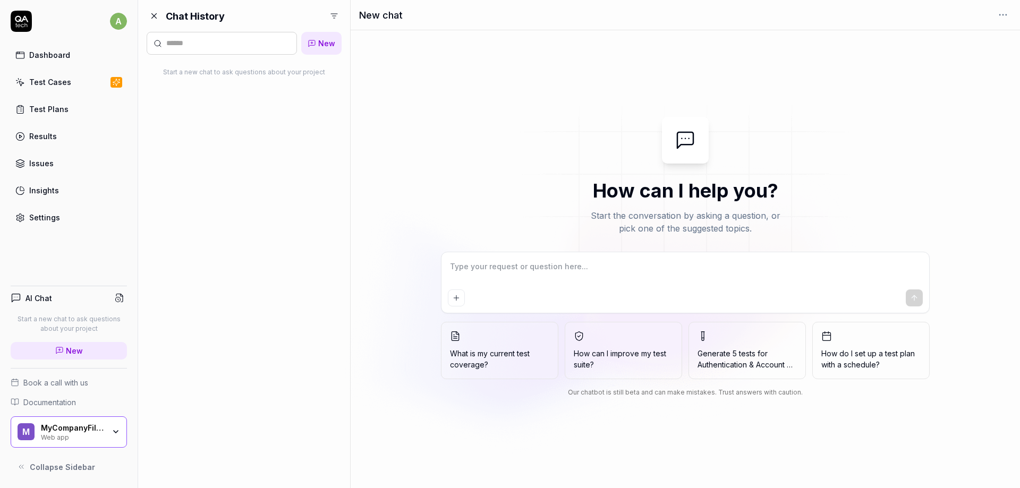
type textarea "*"
click at [30, 358] on link "New" at bounding box center [69, 351] width 116 height 18
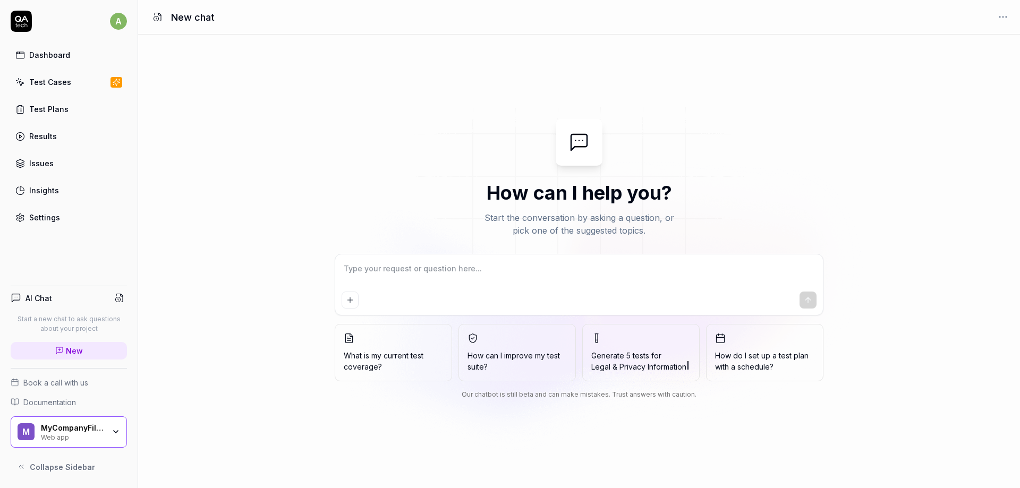
click at [469, 276] on textarea at bounding box center [578, 274] width 475 height 27
type textarea "*"
type textarea "G"
type textarea "*"
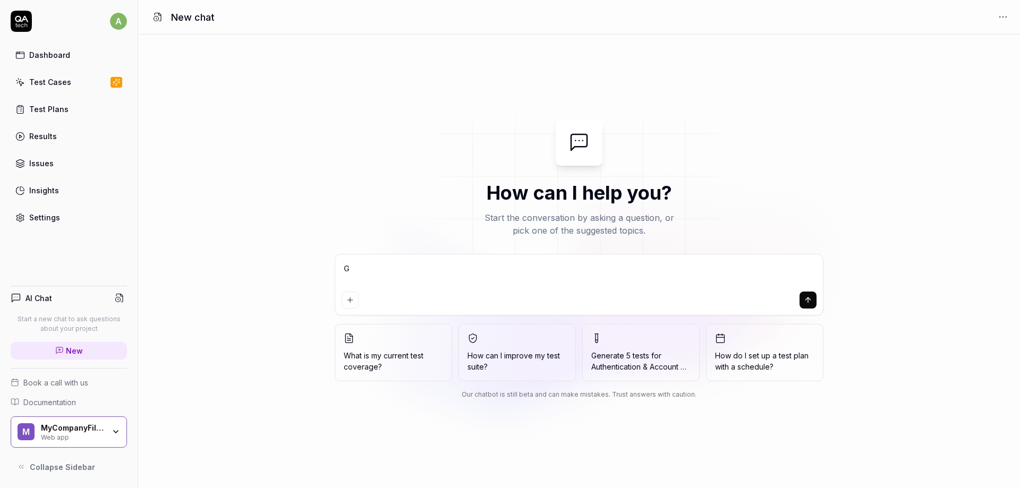
type textarea "Ge"
type textarea "*"
type textarea "Gen"
type textarea "*"
type textarea "Gene"
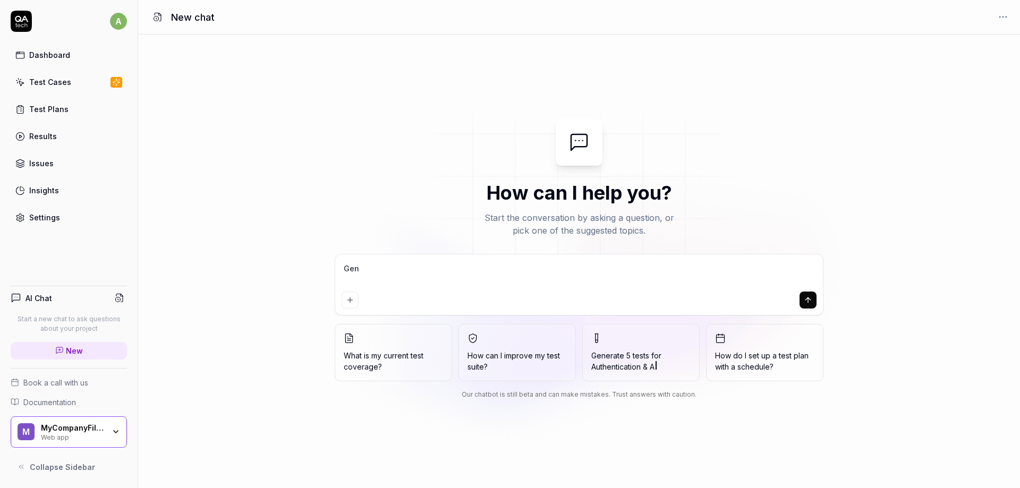
type textarea "*"
type textarea "Gener"
type textarea "*"
type textarea "Genera"
type textarea "*"
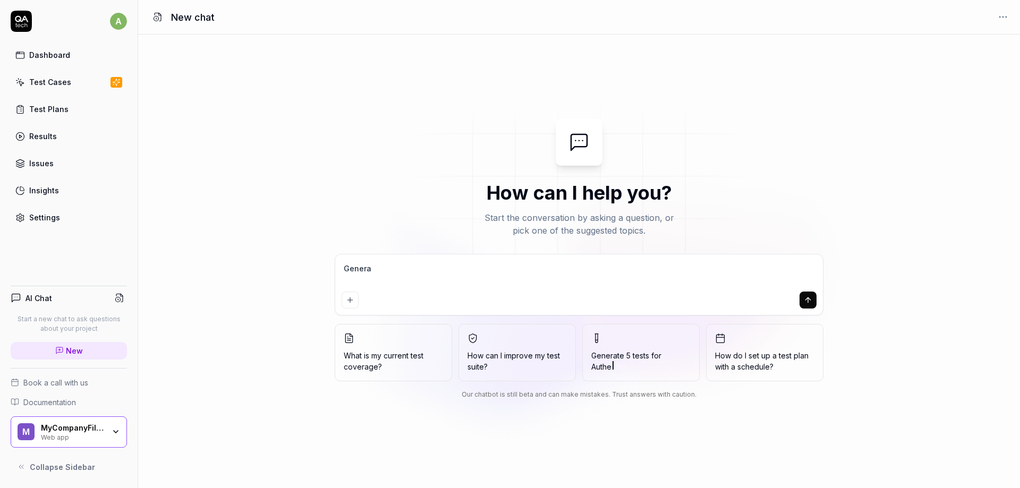
type textarea "Generat"
type textarea "*"
type textarea "Generate"
type textarea "*"
type textarea "Generate"
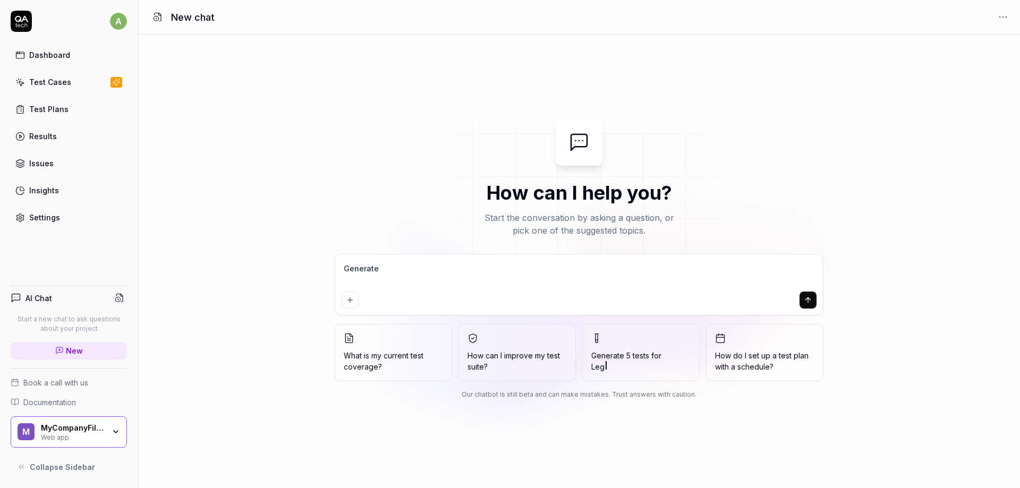
type textarea "*"
type textarea "Generate 1"
type textarea "*"
type textarea "Generate 10"
type textarea "*"
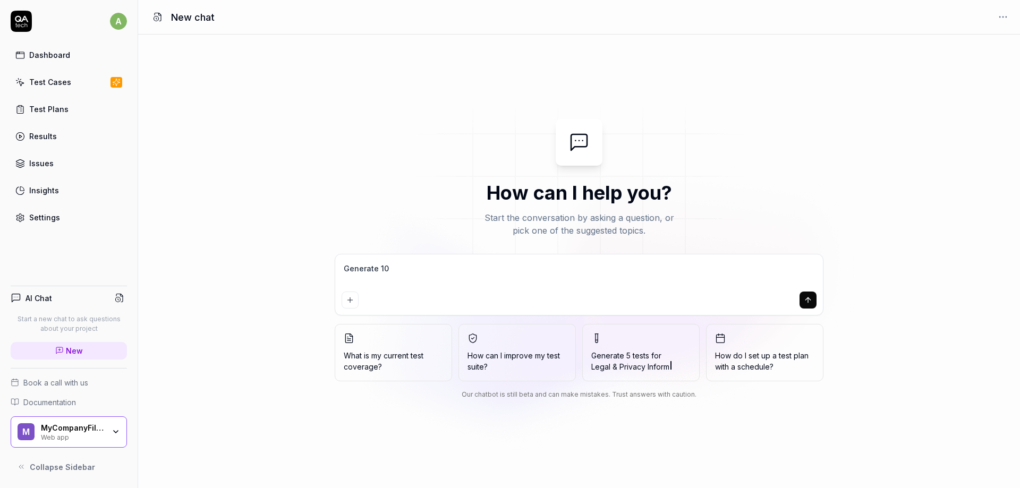
type textarea "Generate 10"
type textarea "*"
type textarea "Generate 10 t"
type textarea "*"
type textarea "Generate 10 te"
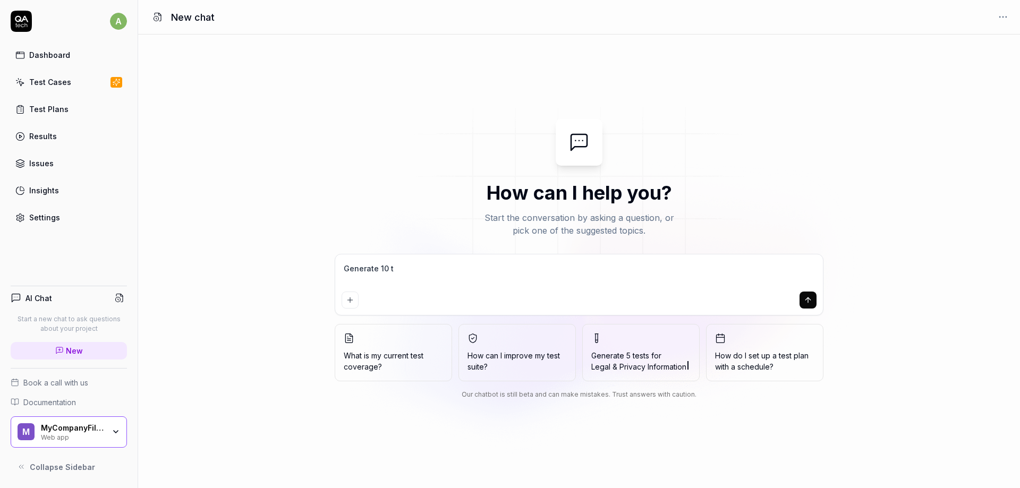
type textarea "*"
type textarea "Generate 10 tes"
type textarea "*"
type textarea "Generate 10 test"
type textarea "*"
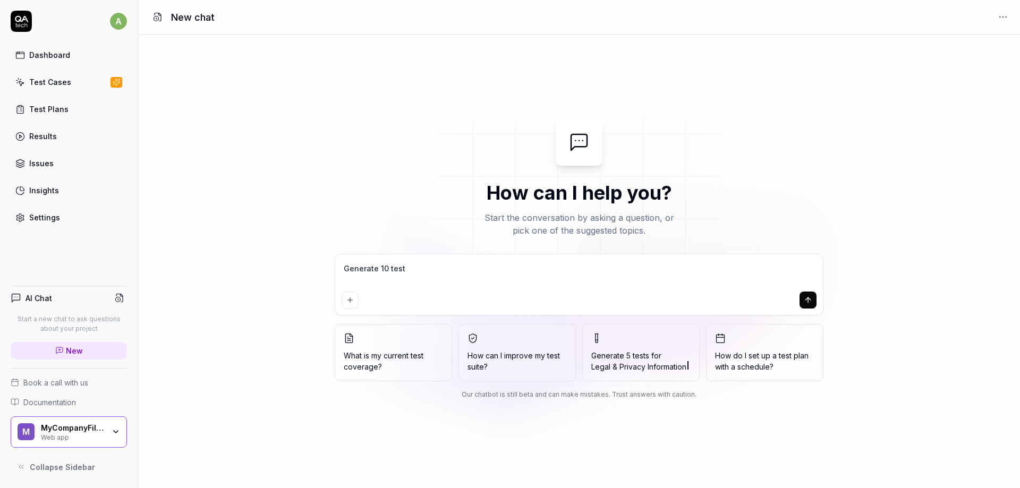
type textarea "Generate 10 test"
type textarea "*"
type textarea "Generate 10 test"
type textarea "*"
type textarea "Generate 10 tests"
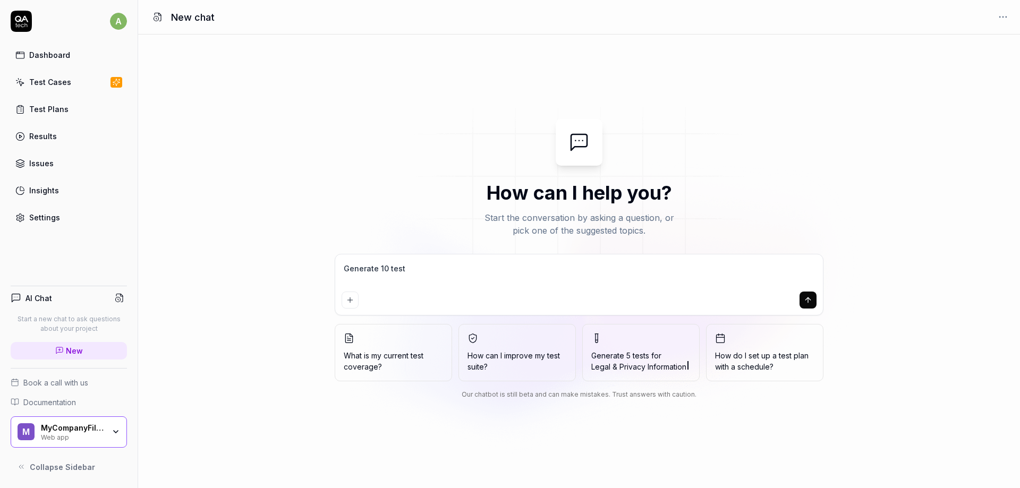
type textarea "*"
type textarea "Generate 10 tests"
type textarea "*"
type textarea "Generate 10 tests f"
type textarea "*"
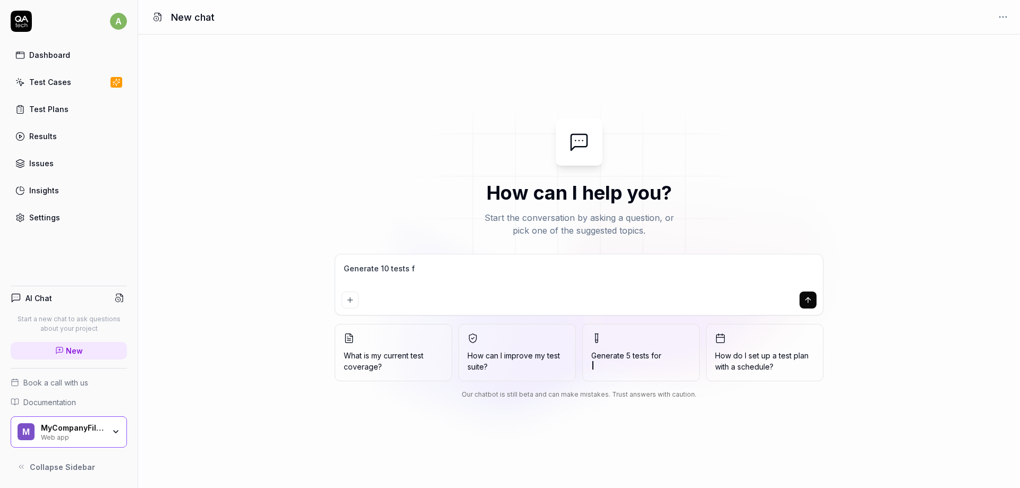
type textarea "Generate 10 tests fo"
type textarea "*"
type textarea "Generate 10 tests for"
type textarea "*"
type textarea "Generate 10 tests for"
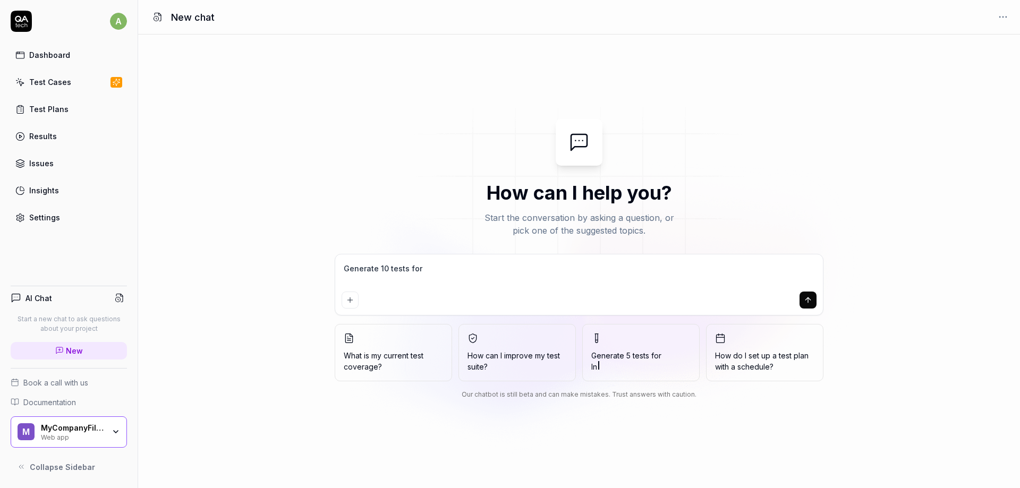
type textarea "*"
type textarea "Generate 10 tests for a"
type textarea "*"
type textarea "Generate 10 tests for ad"
type textarea "*"
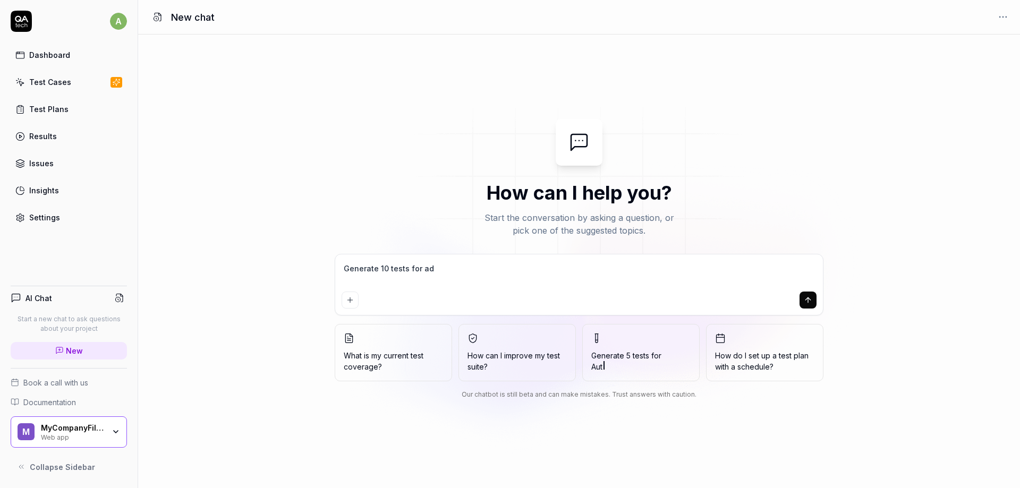
type textarea "Generate 10 tests for adm"
type textarea "*"
type textarea "Generate 10 tests for admi"
type textarea "*"
type textarea "Generate 10 tests for admin"
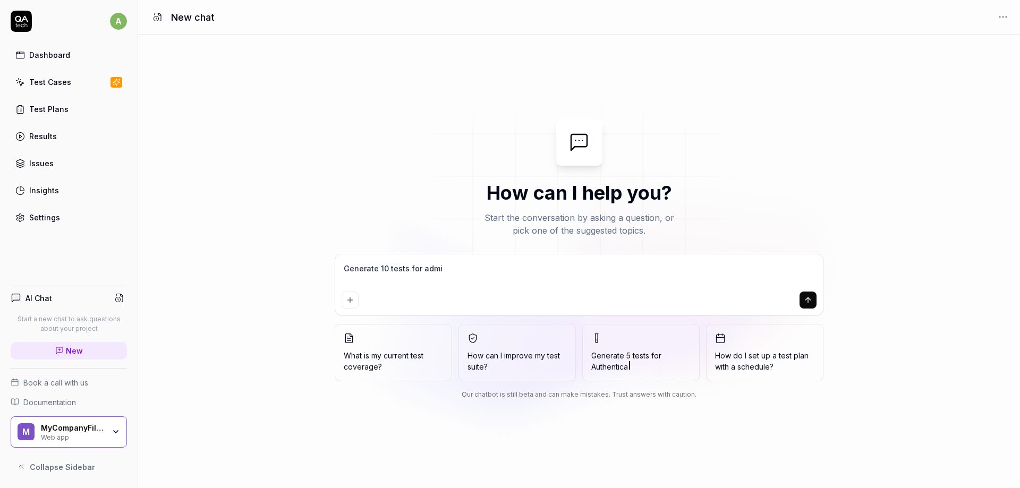
type textarea "*"
type textarea "Generate 10 tests for admini"
type textarea "*"
type textarea "Generate 10 tests for adminis"
type textarea "*"
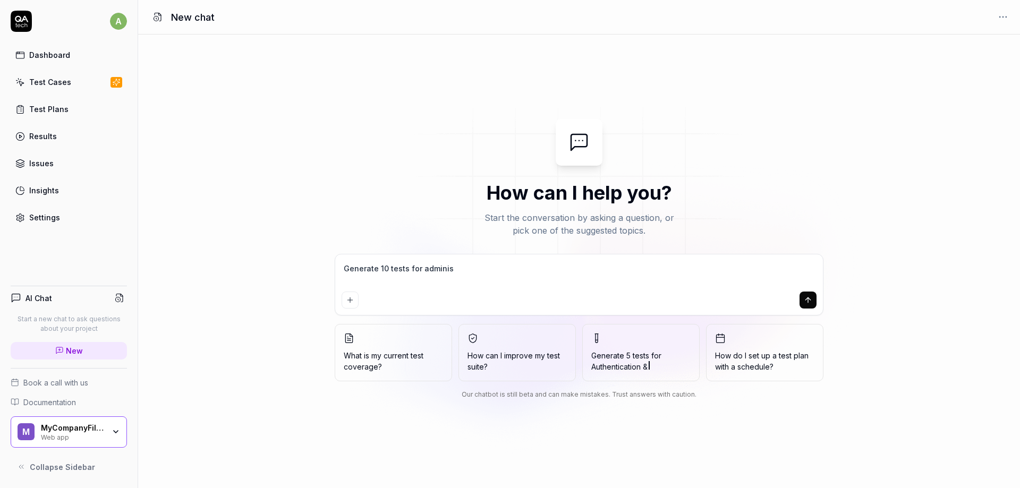
type textarea "Generate 10 tests for administ"
type textarea "*"
type textarea "Generate 10 tests for administr"
type textarea "*"
type textarea "Generate 10 tests for administra"
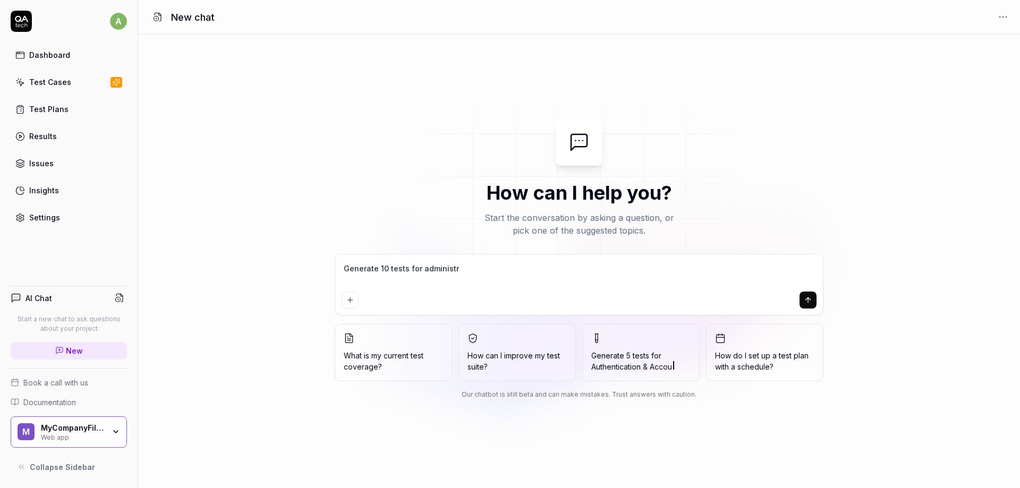
type textarea "*"
type textarea "Generate 10 tests for administrat"
type textarea "*"
type textarea "Generate 10 tests for administrati"
type textarea "*"
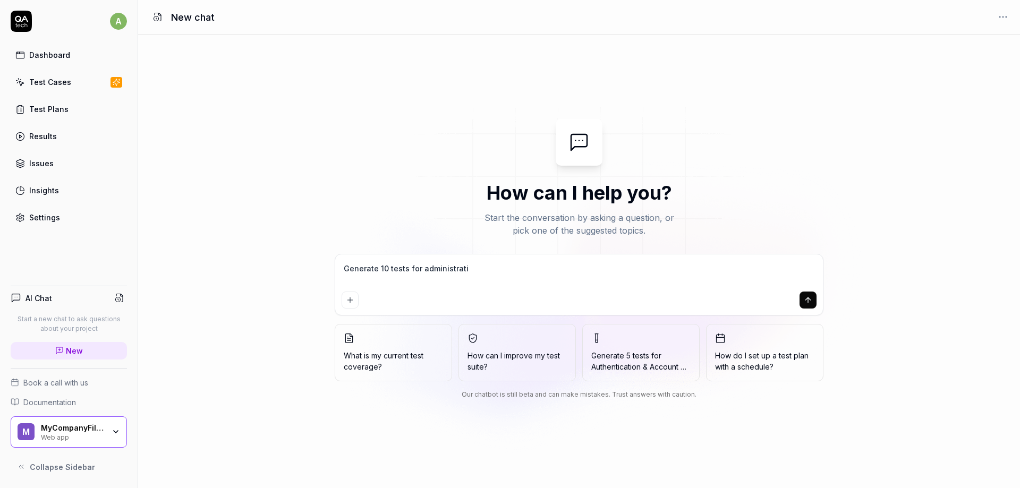
type textarea "Generate 10 tests for administratio"
type textarea "*"
type textarea "Generate 10 tests for administration"
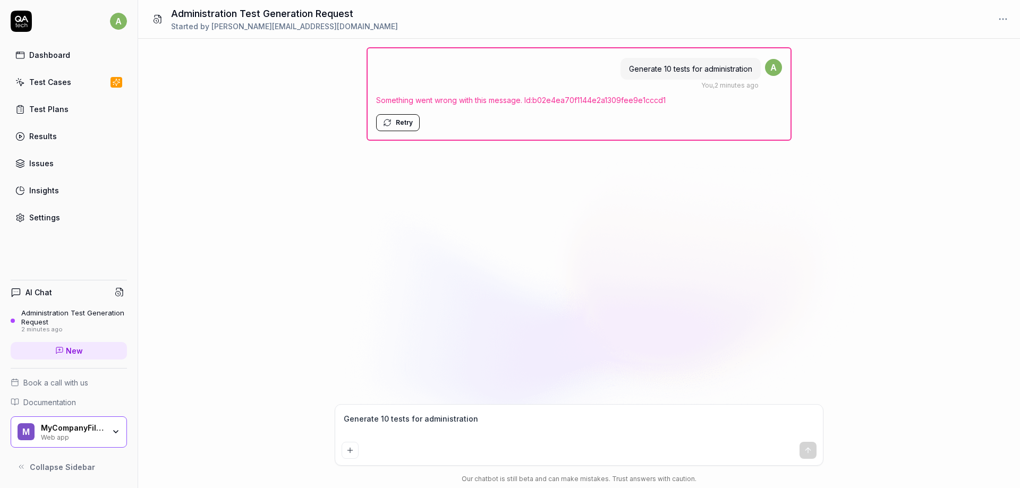
click at [407, 121] on button "Retry" at bounding box center [398, 122] width 44 height 17
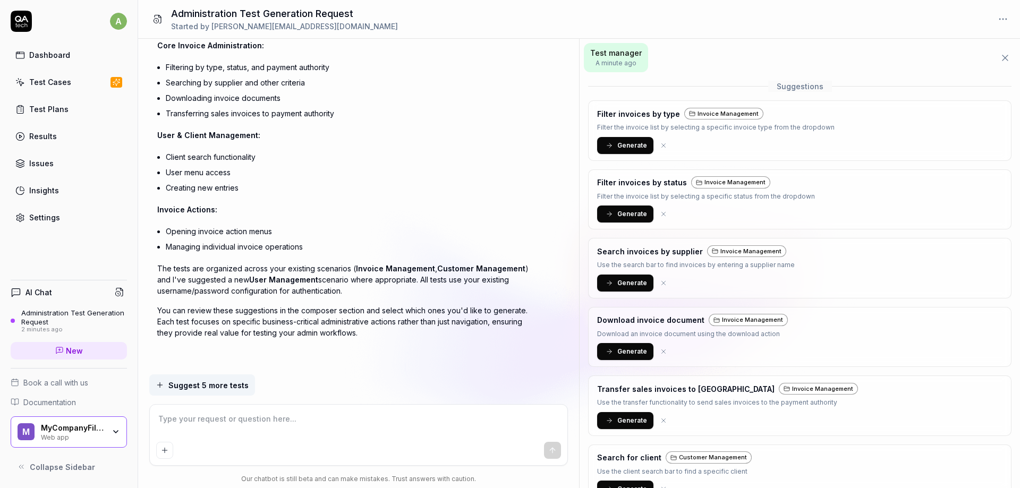
scroll to position [217, 0]
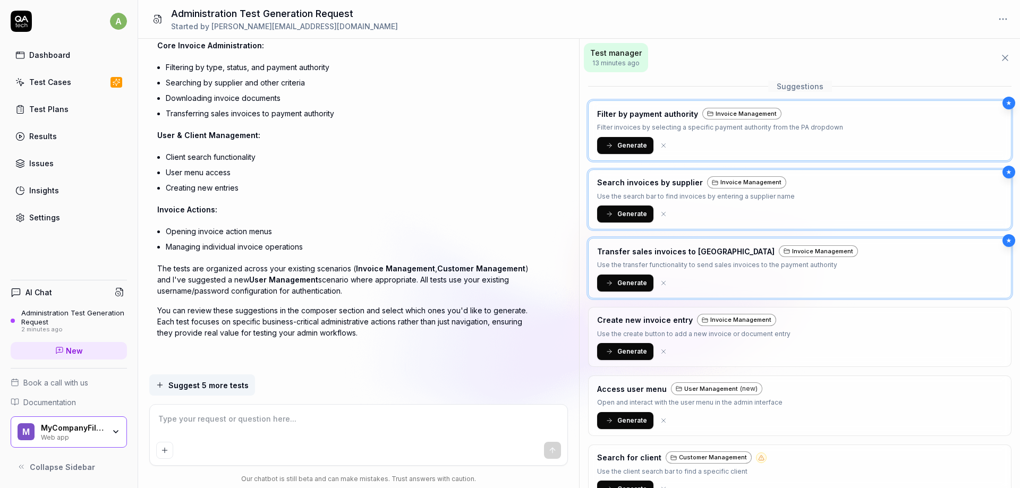
type textarea "*"
